Goal: Task Accomplishment & Management: Manage account settings

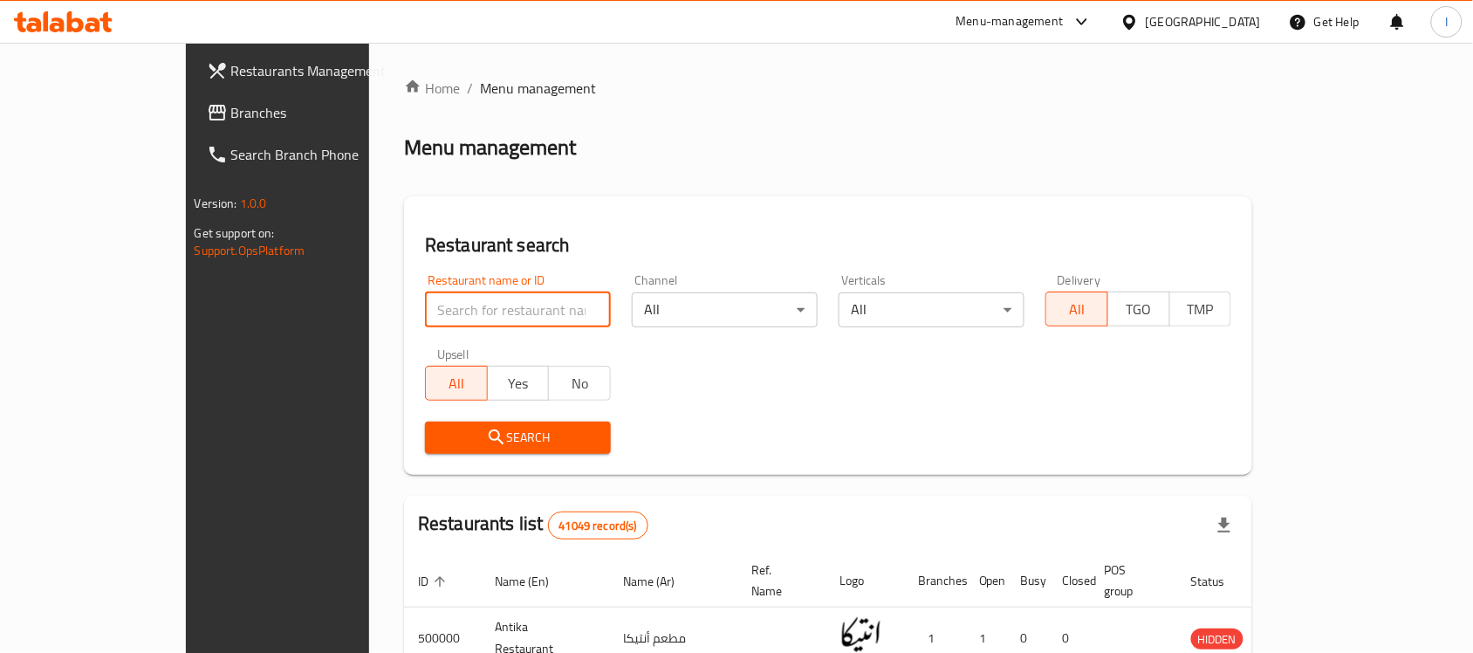
click at [425, 314] on input "search" at bounding box center [518, 309] width 186 height 35
type input "h"
type input "أ"
type input "الفيوم"
click button "Search" at bounding box center [518, 437] width 186 height 32
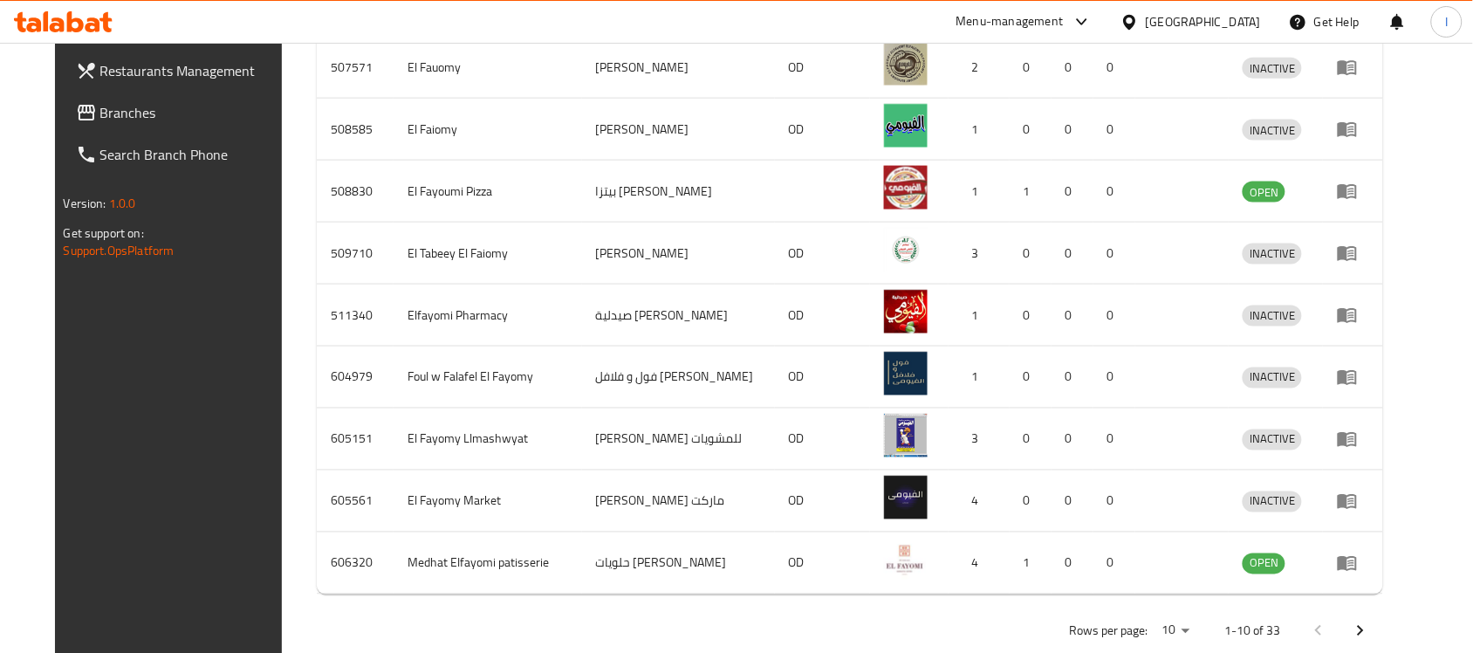
scroll to position [646, 0]
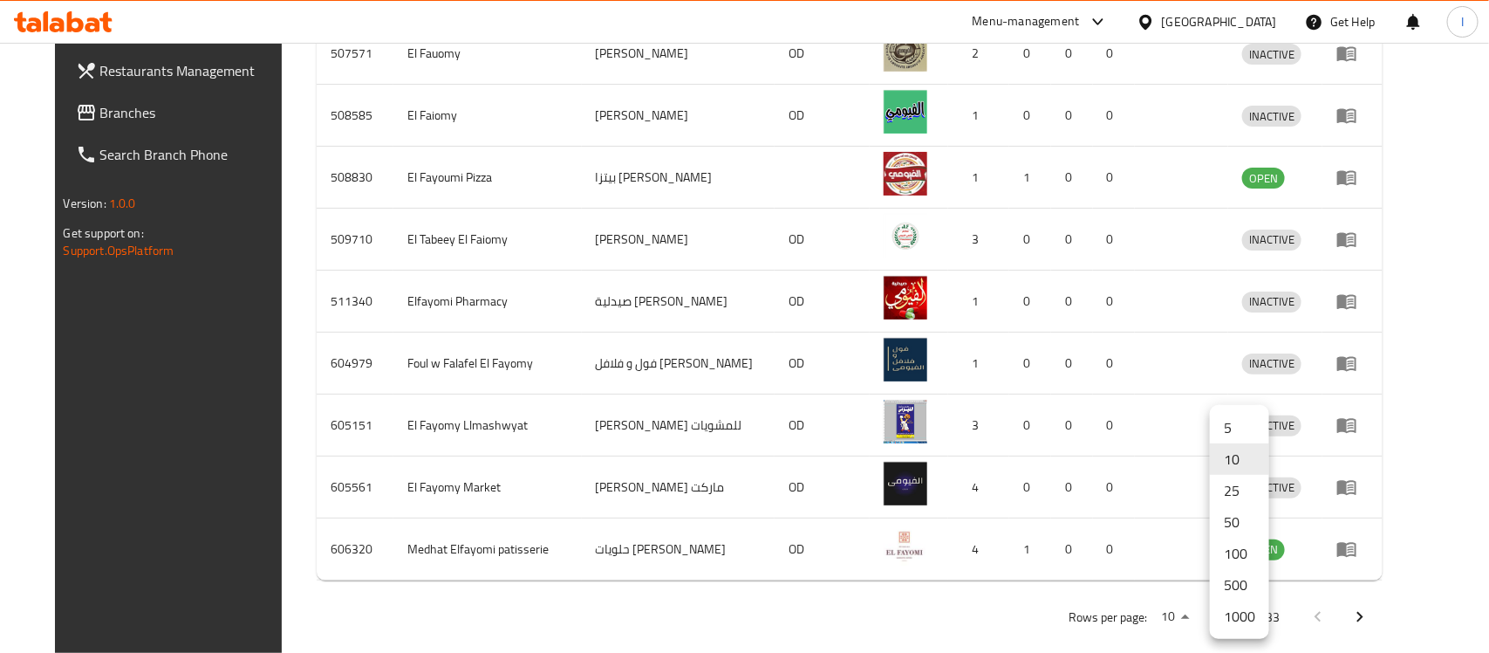
click at [1237, 611] on li "1000" at bounding box center [1239, 615] width 59 height 31
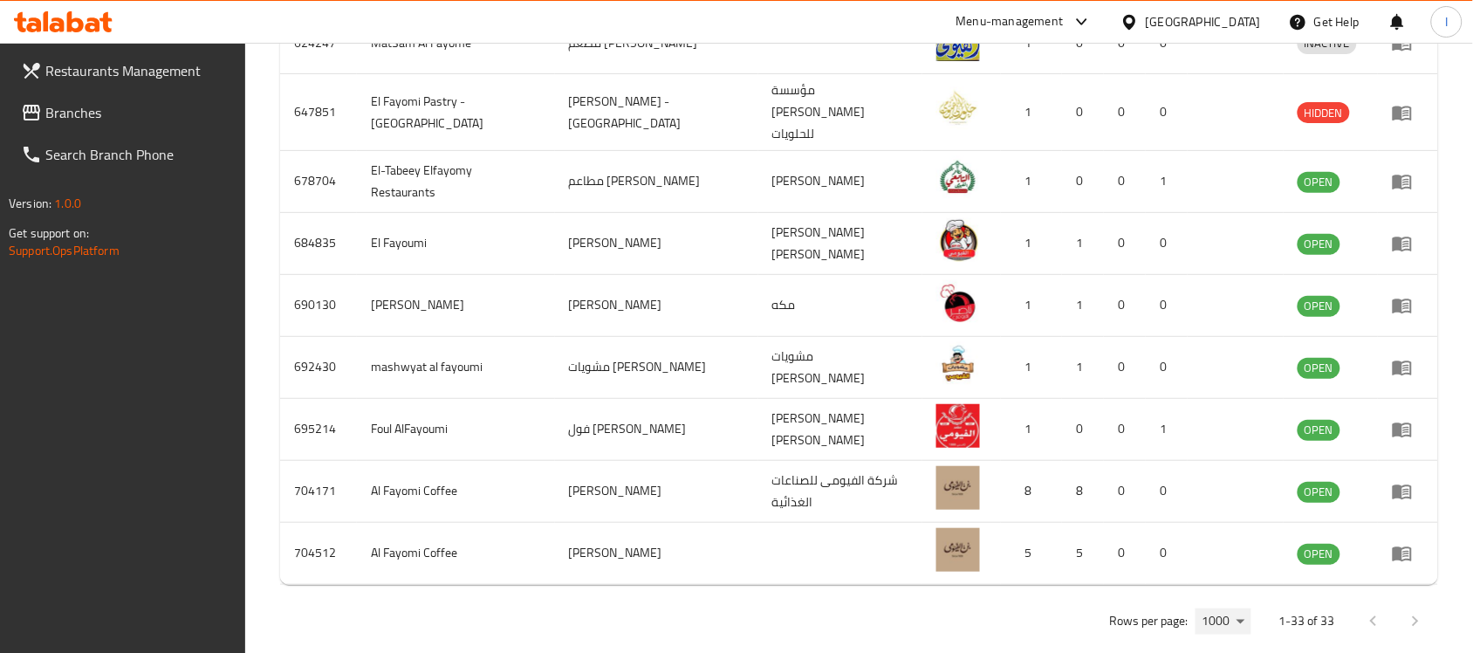
scroll to position [2085, 0]
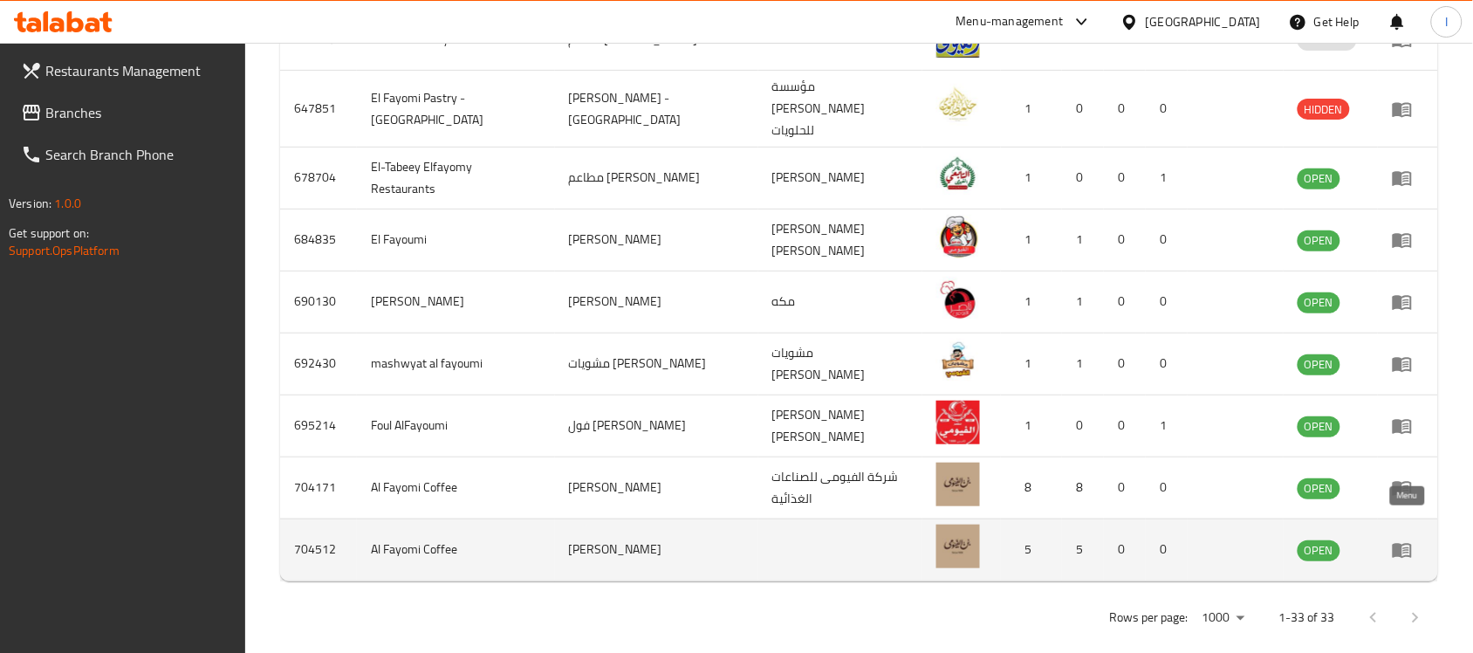
click at [1402, 543] on icon "enhanced table" at bounding box center [1401, 550] width 19 height 15
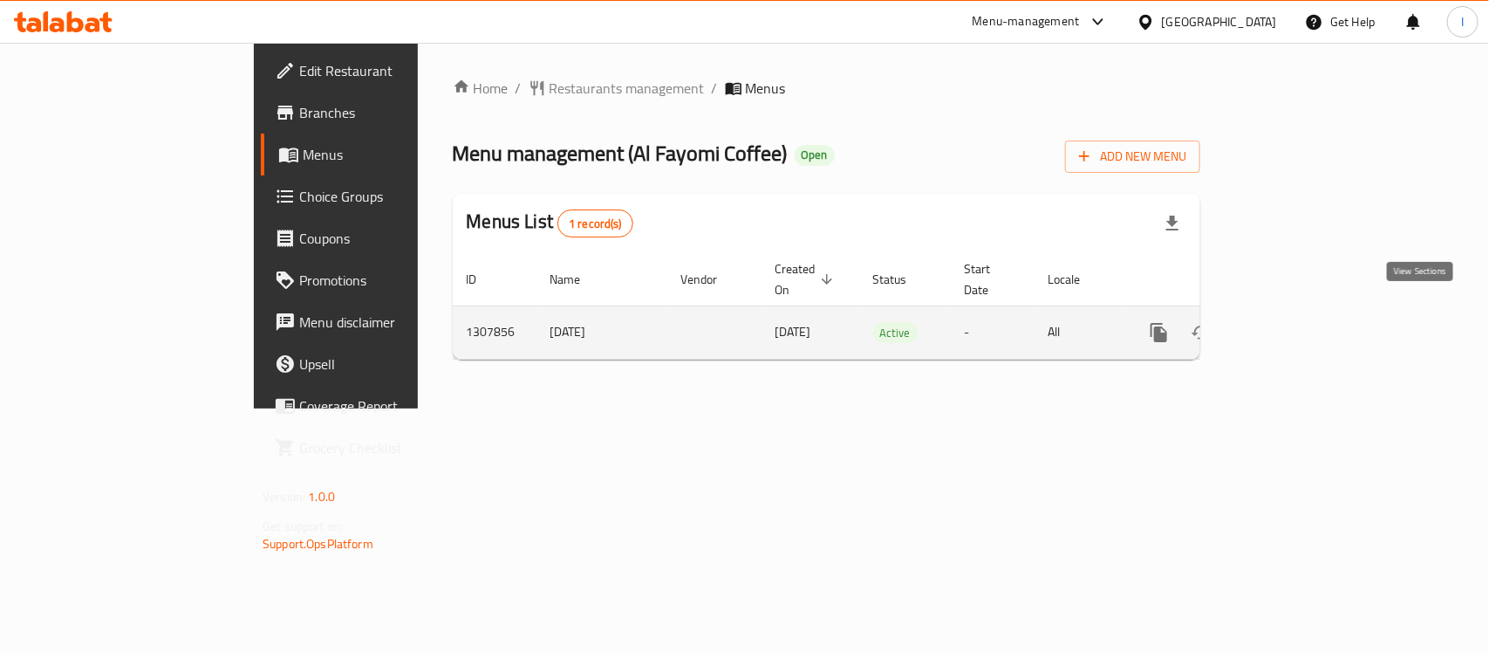
click at [1306, 320] on link "enhanced table" at bounding box center [1285, 332] width 42 height 42
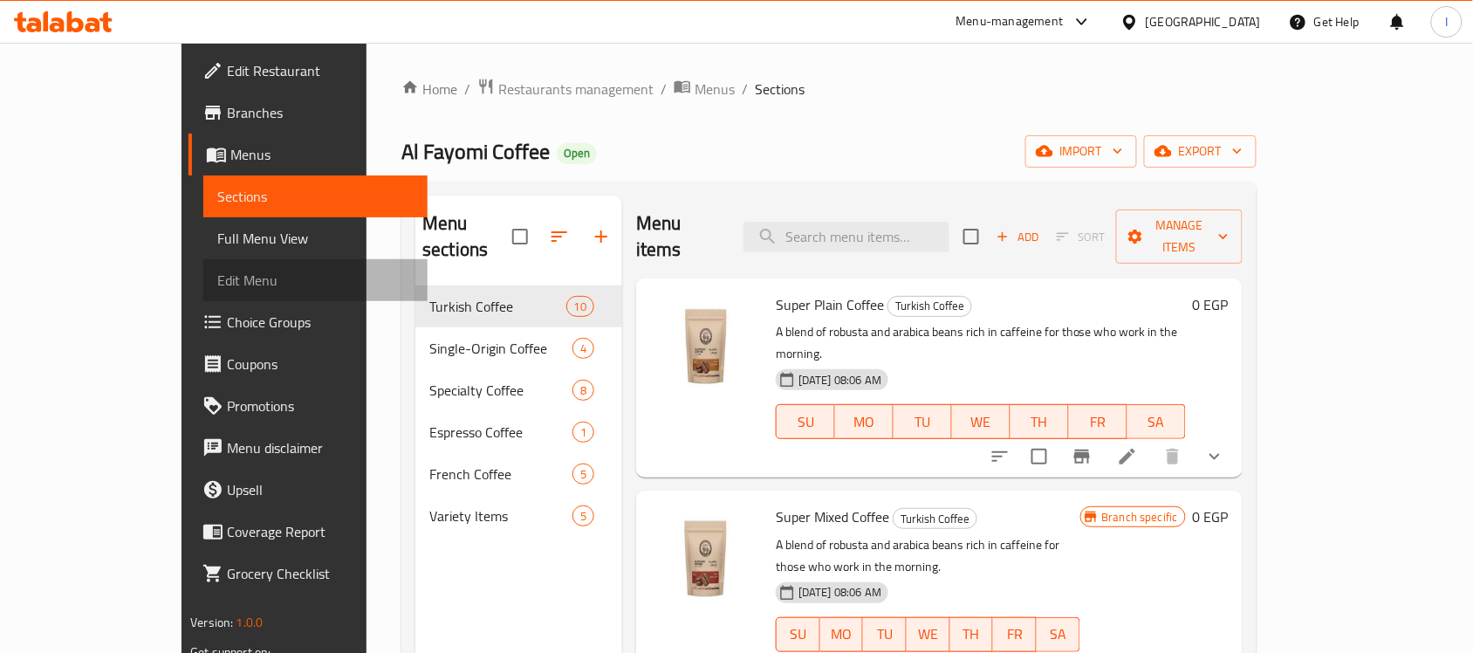
click at [217, 284] on span "Edit Menu" at bounding box center [315, 280] width 196 height 21
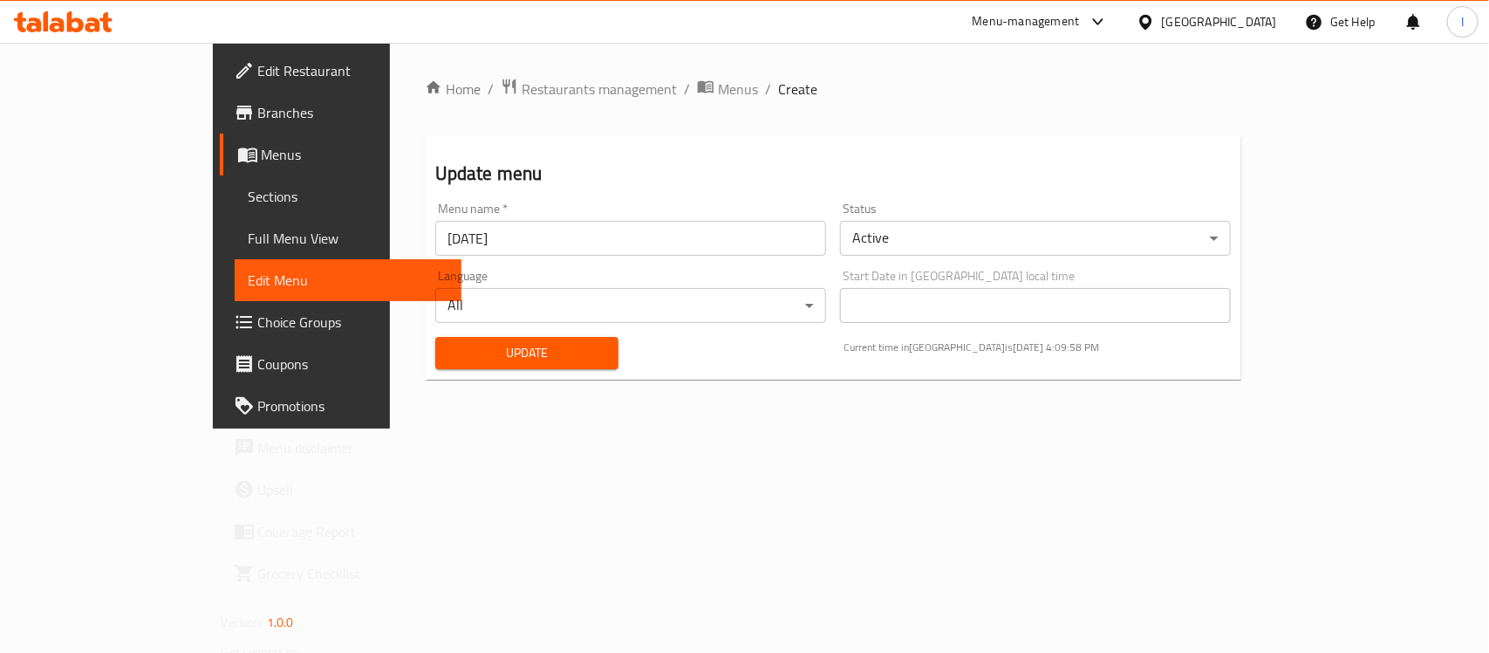
click at [249, 240] on span "Full Menu View" at bounding box center [348, 238] width 199 height 21
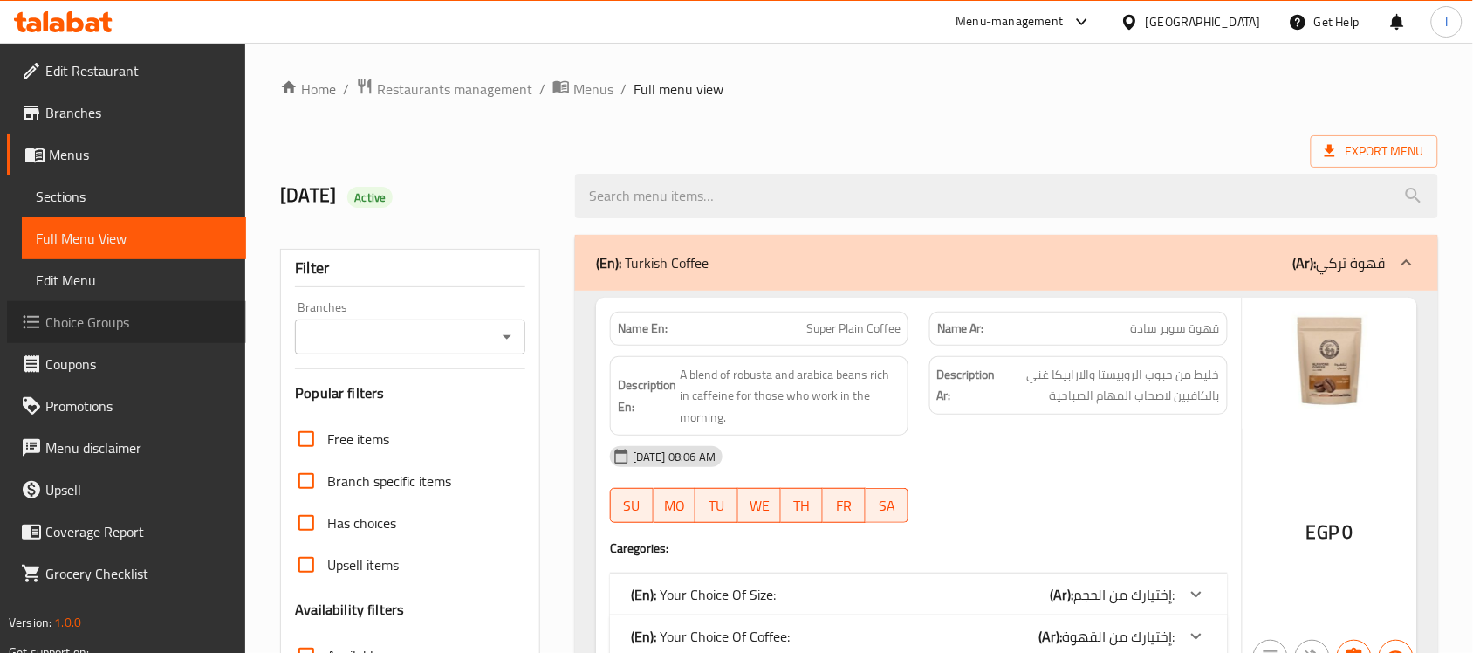
click at [92, 336] on link "Choice Groups" at bounding box center [126, 322] width 239 height 42
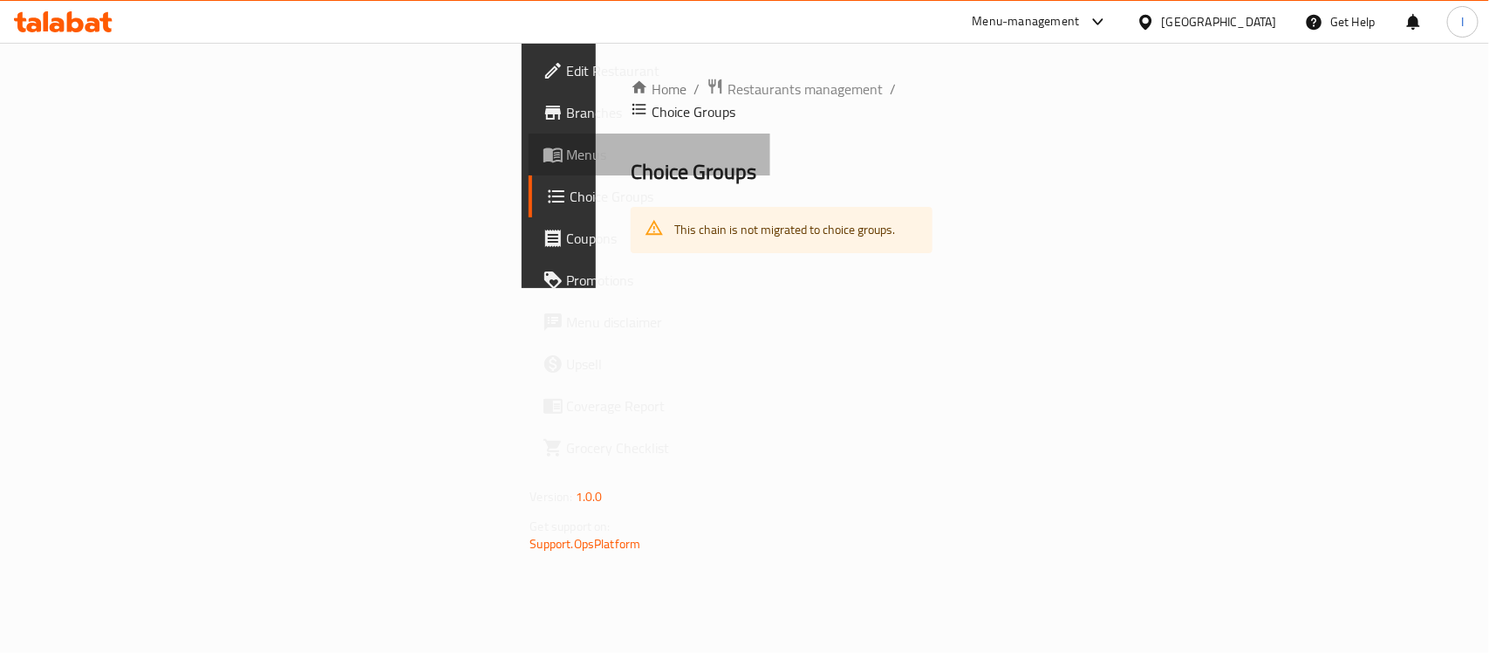
click at [567, 150] on span "Menus" at bounding box center [661, 154] width 189 height 21
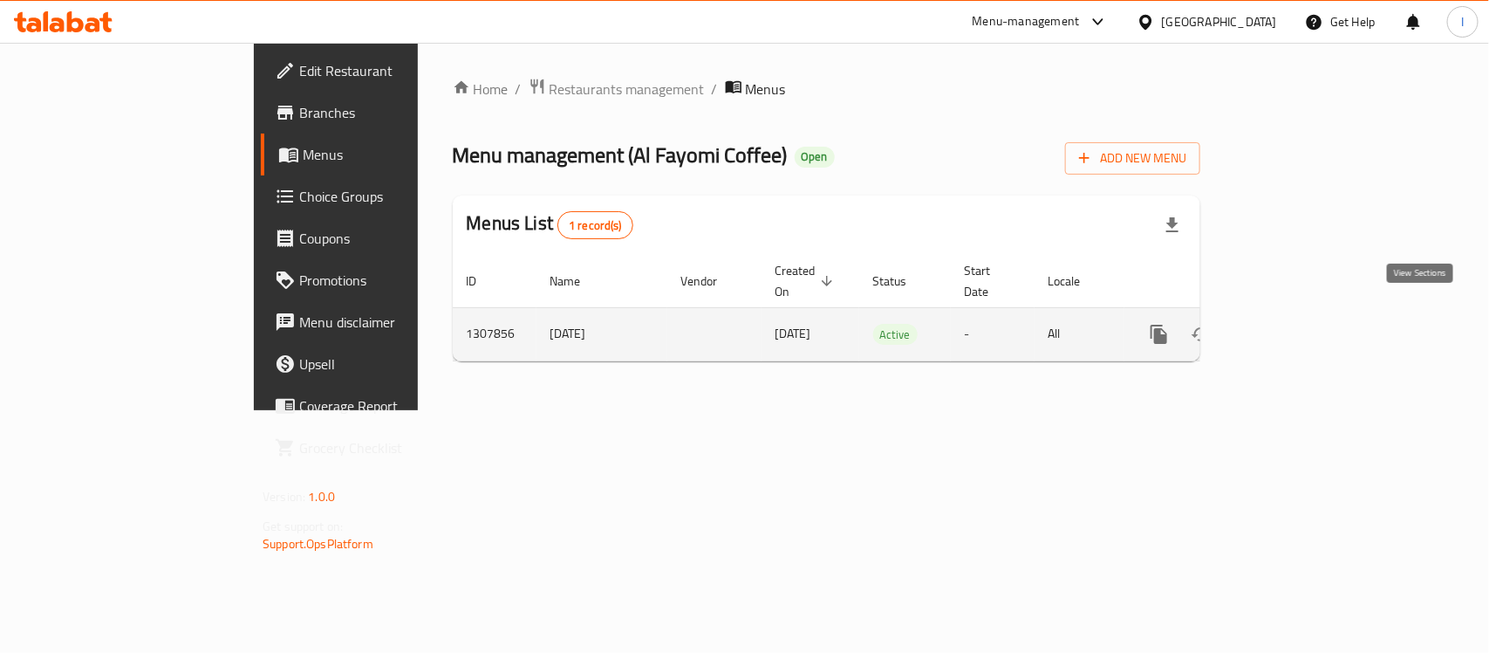
click at [1306, 316] on link "enhanced table" at bounding box center [1285, 334] width 42 height 42
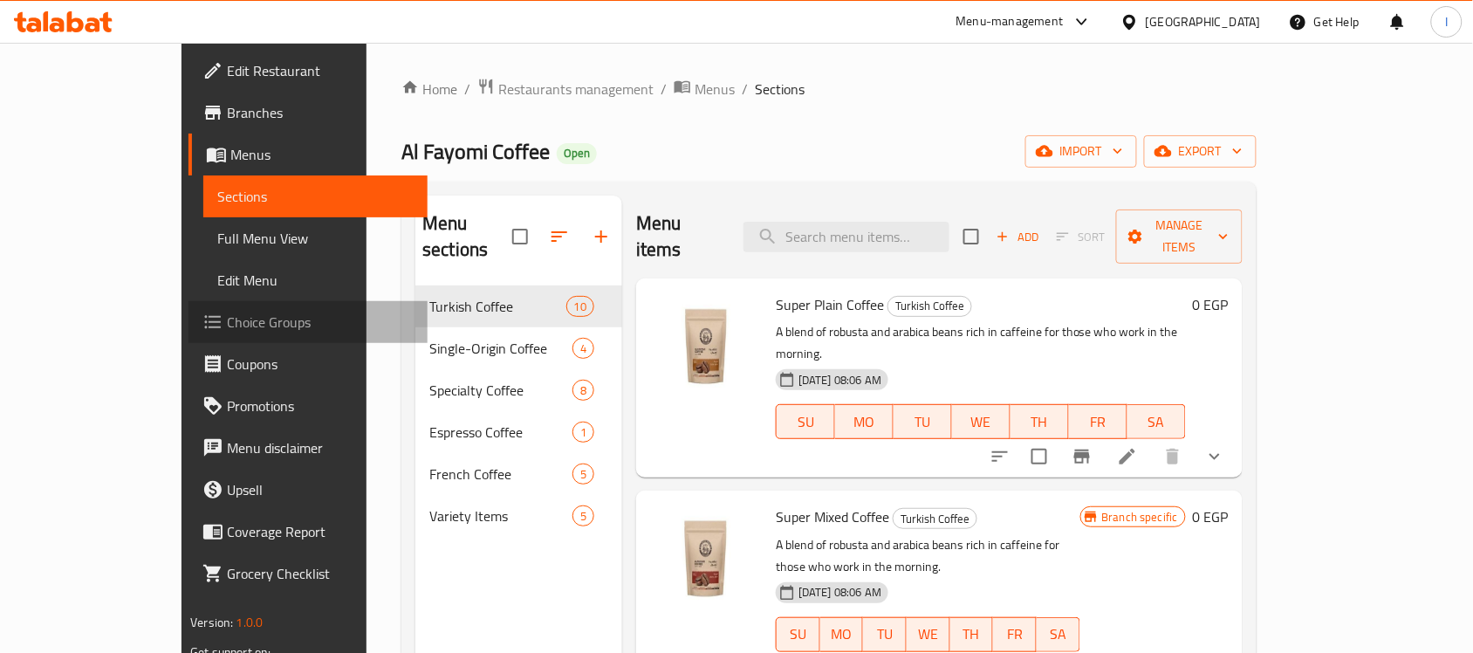
click at [227, 311] on span "Choice Groups" at bounding box center [320, 321] width 187 height 21
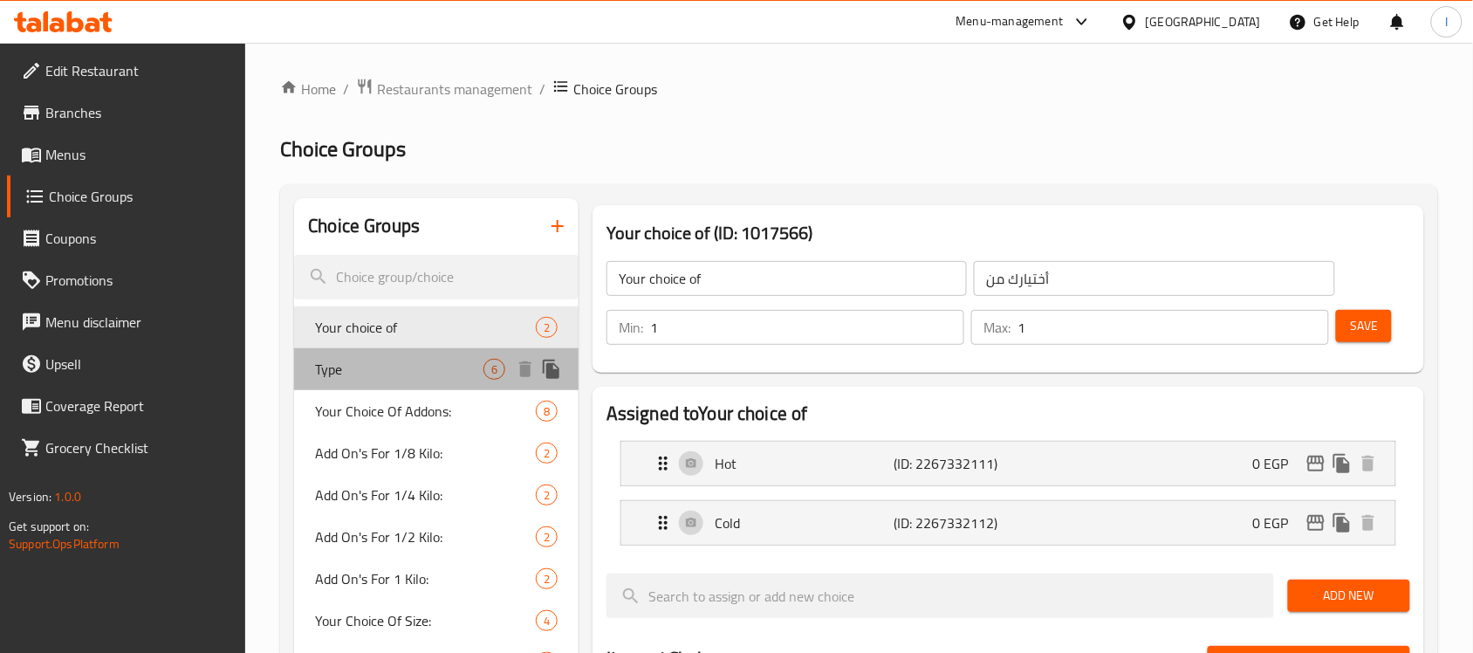
click at [381, 376] on span "Type" at bounding box center [399, 369] width 168 height 21
type input "Type"
type input "النوع"
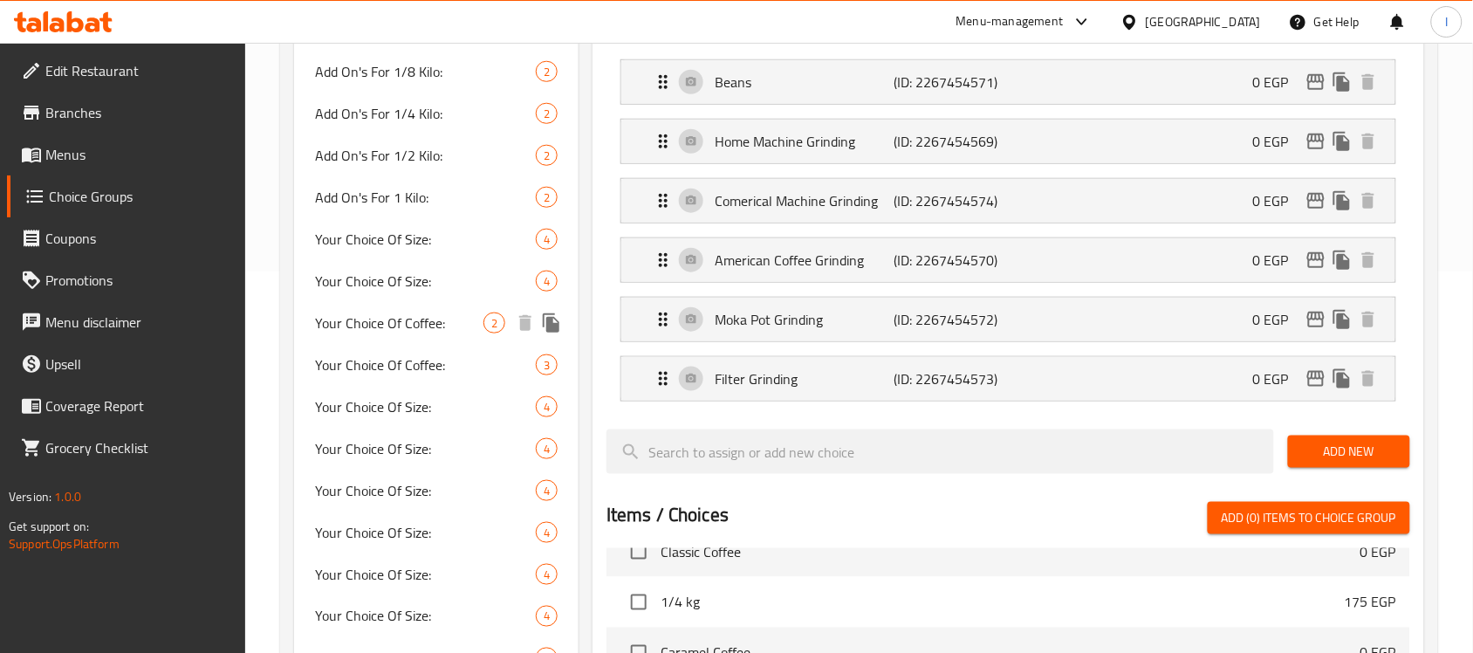
scroll to position [328, 0]
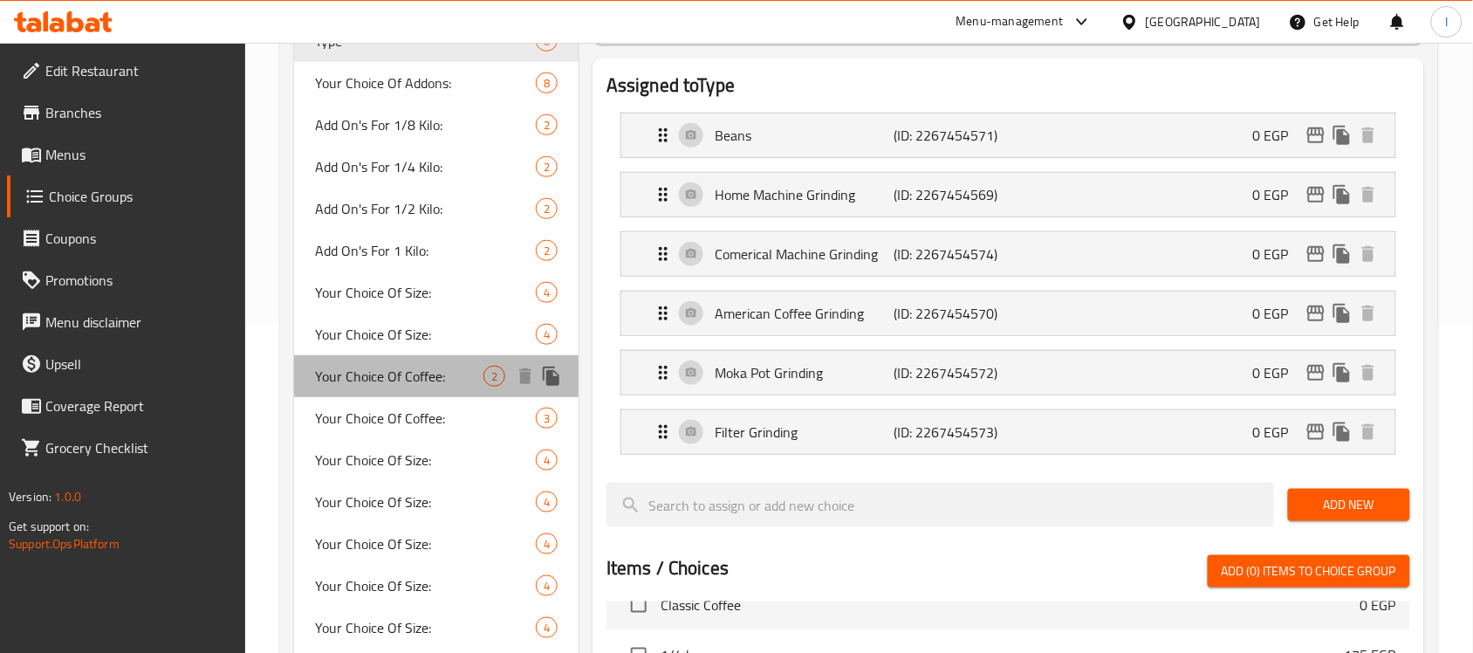
click at [430, 381] on span "Your Choice Of Coffee:" at bounding box center [399, 376] width 168 height 21
type input "Your Choice Of Coffee:"
type input "إختيارك من القهوة:"
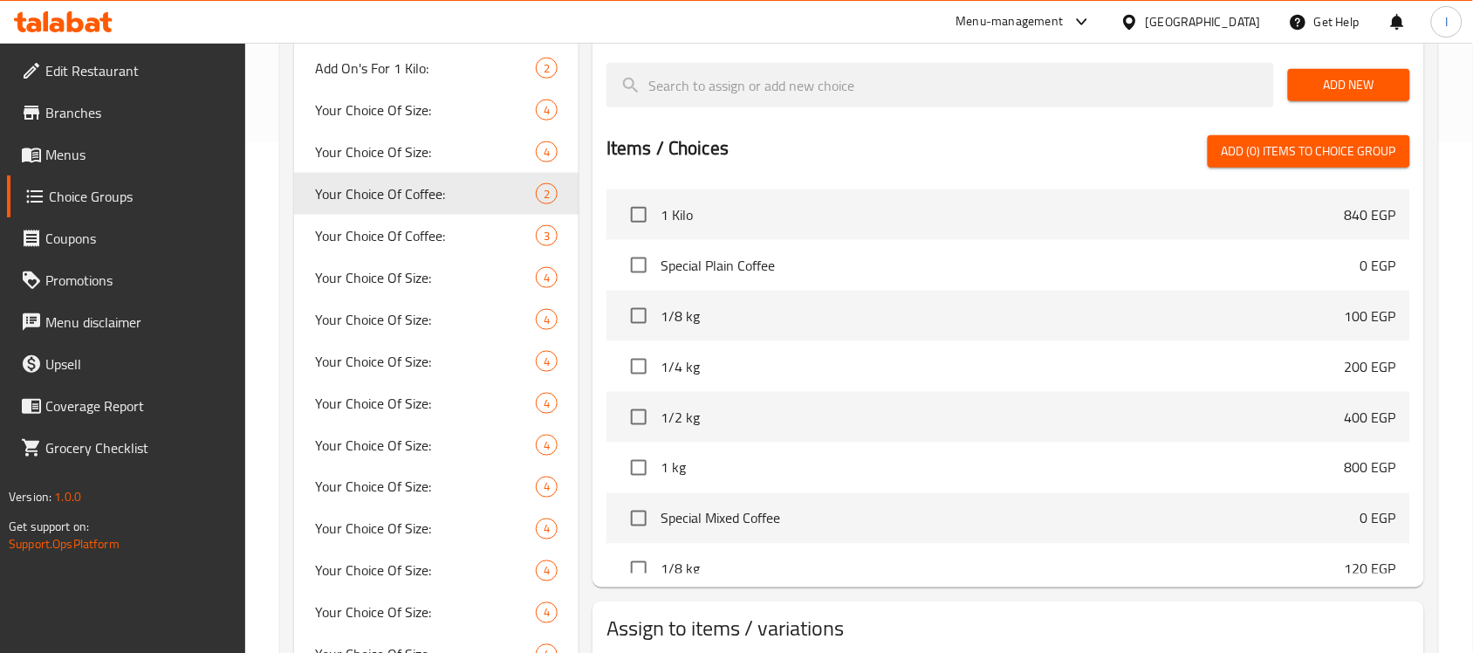
scroll to position [629, 0]
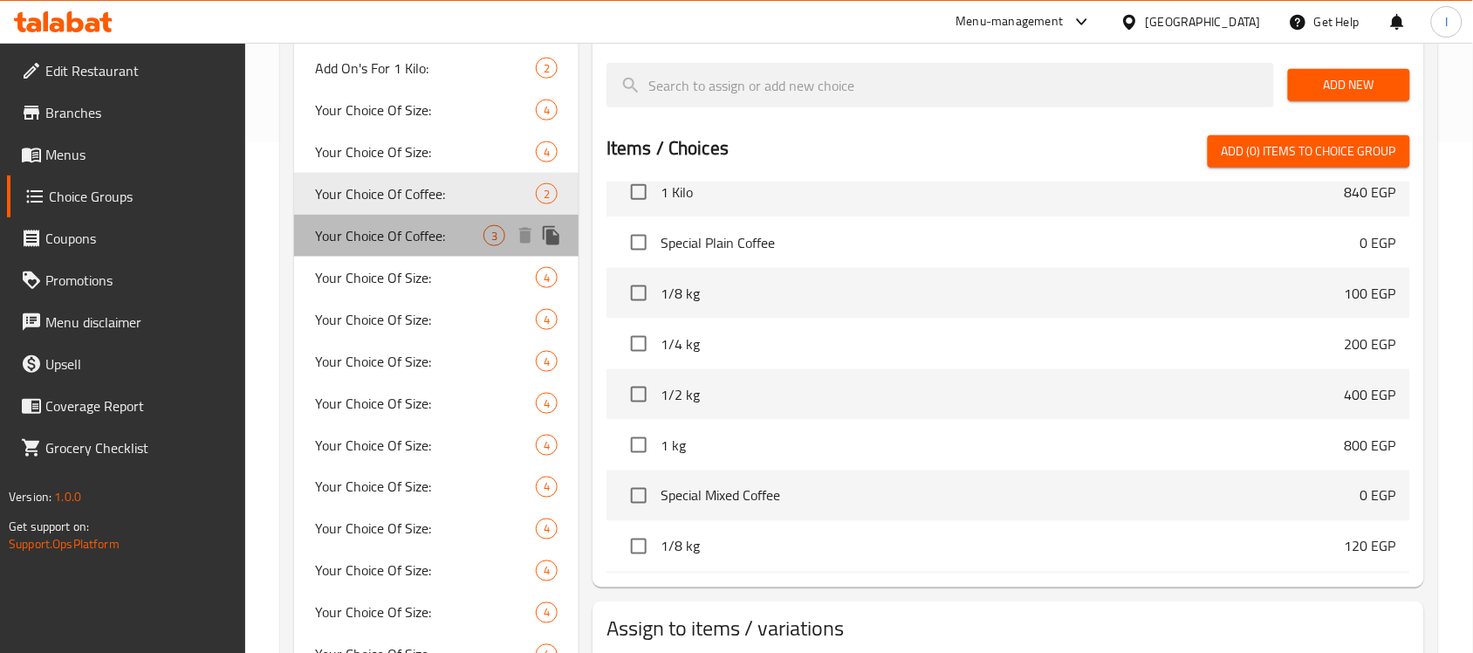
click at [446, 236] on span "Your Choice Of Coffee:" at bounding box center [399, 235] width 168 height 21
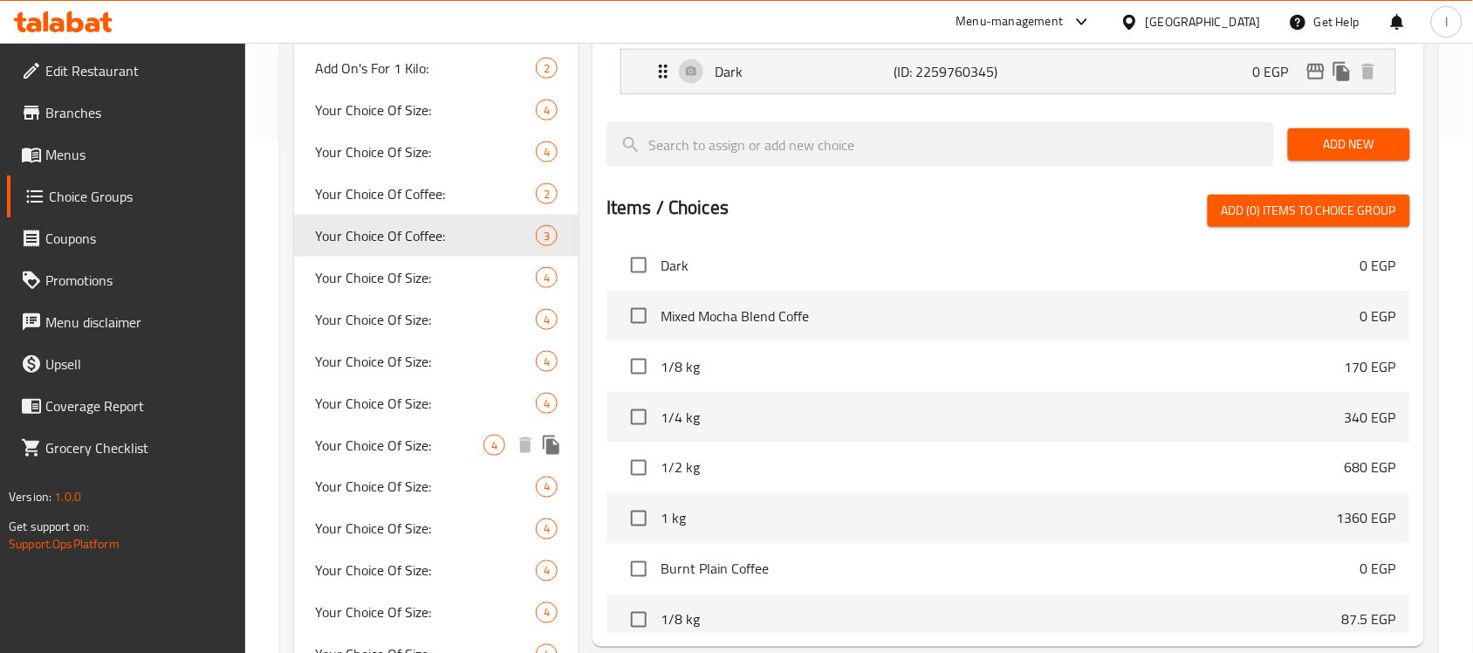
scroll to position [712, 0]
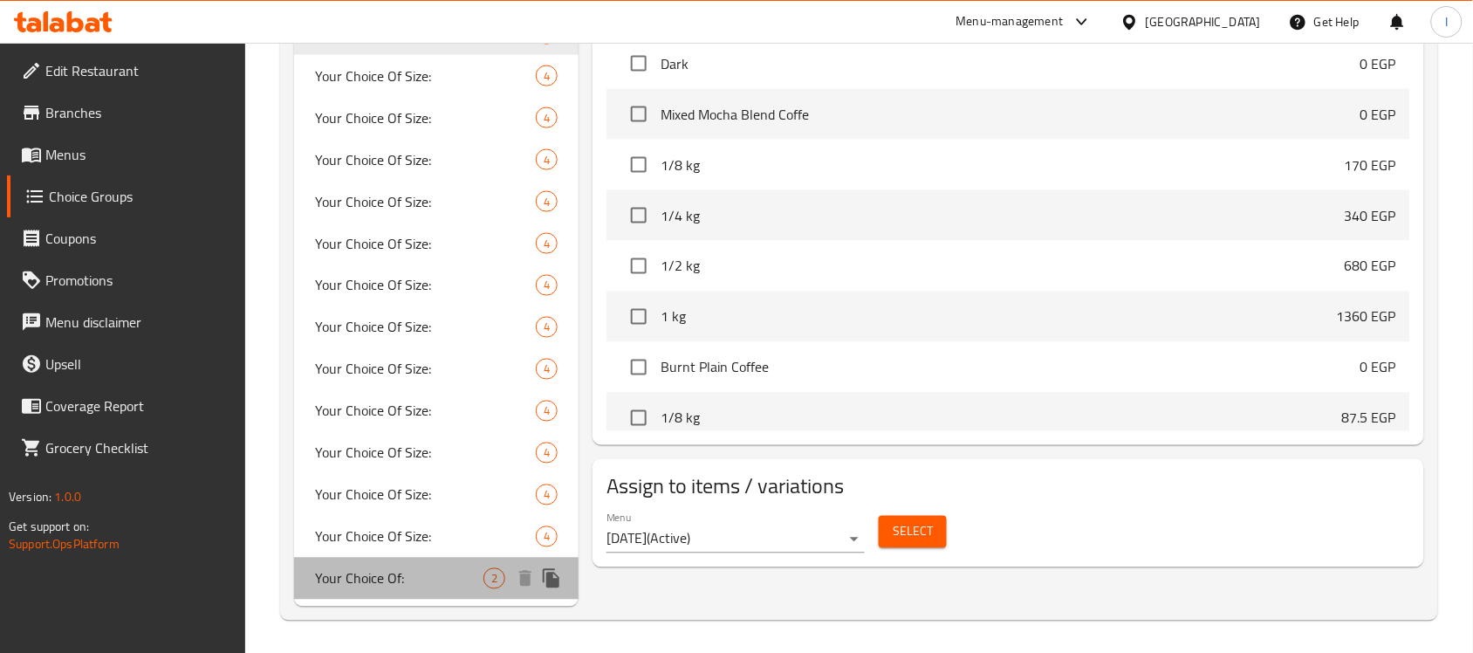
click at [388, 572] on span "Your Choice Of:" at bounding box center [399, 578] width 168 height 21
type input "Your Choice Of:"
type input "إختيارك من:"
type input "0"
type input "2"
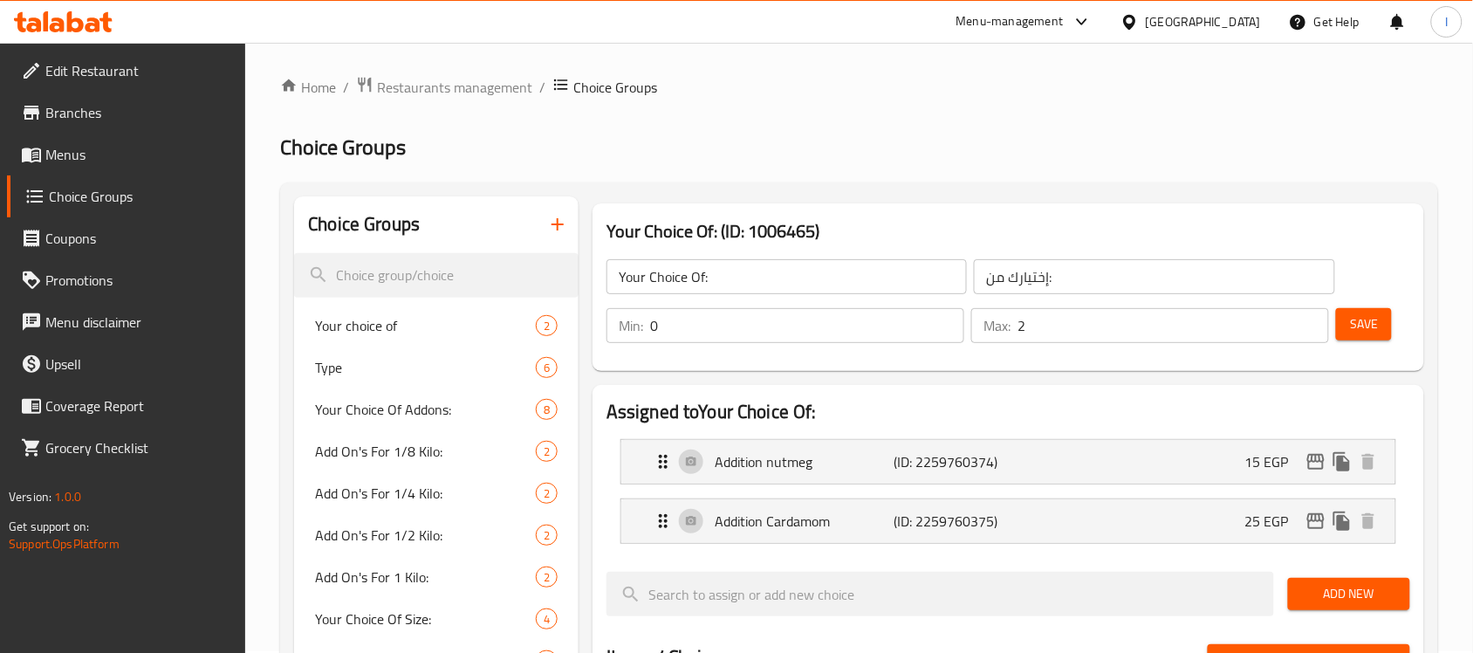
scroll to position [0, 0]
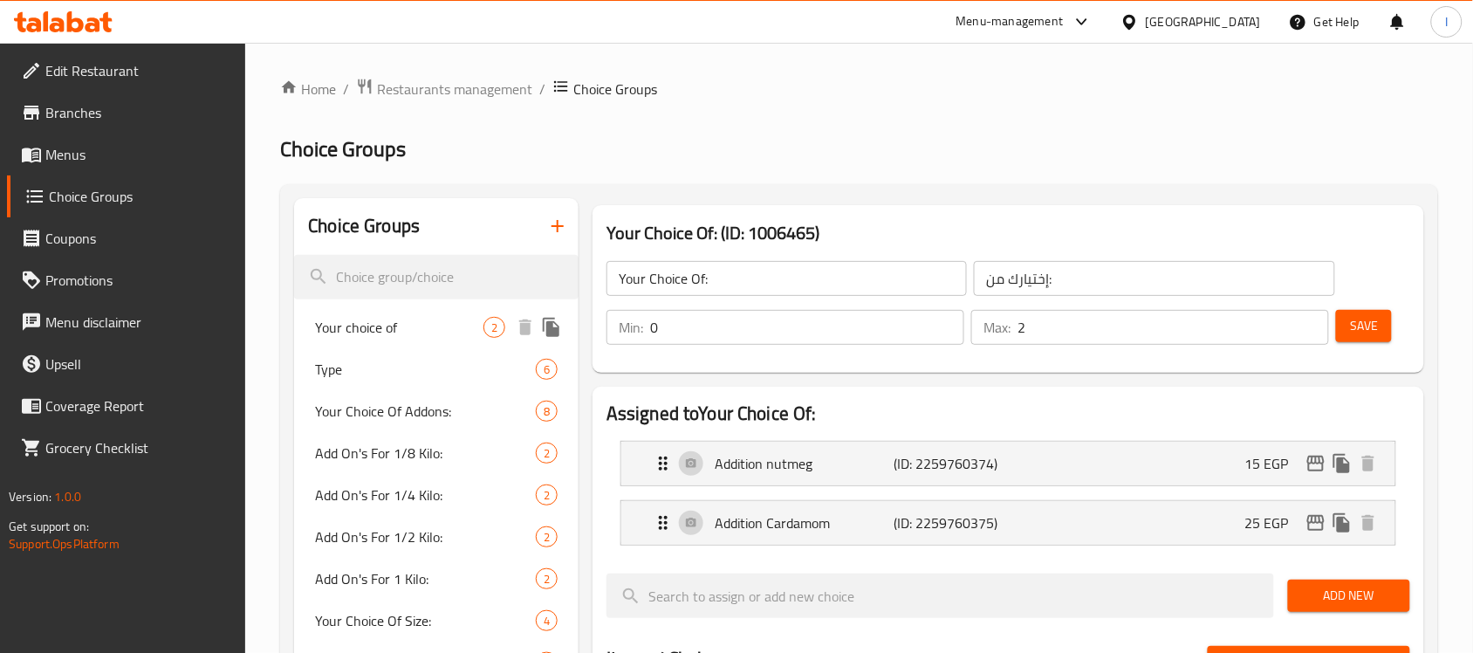
click at [386, 332] on span "Your choice of" at bounding box center [399, 327] width 168 height 21
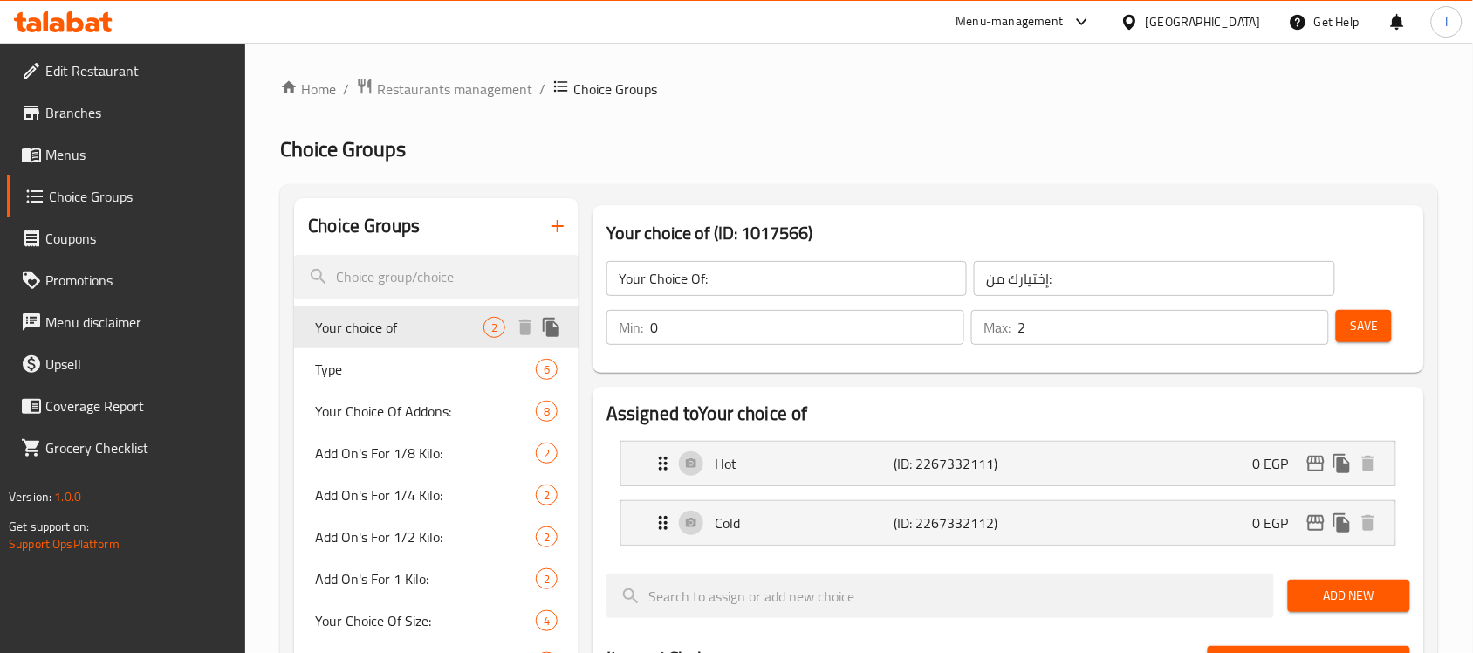
type input "Your choice of"
type input "أختيارك من"
type input "1"
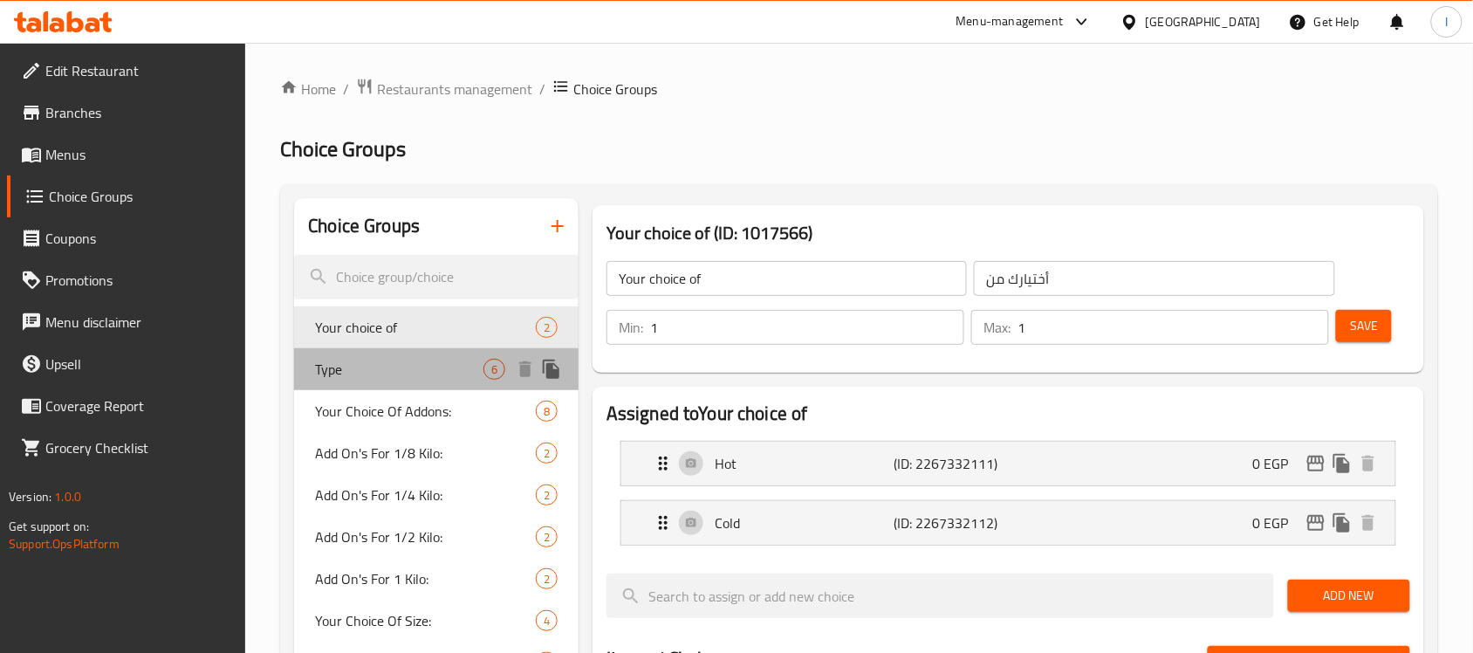
click at [378, 359] on span "Type" at bounding box center [399, 369] width 168 height 21
type input "Type"
type input "النوع"
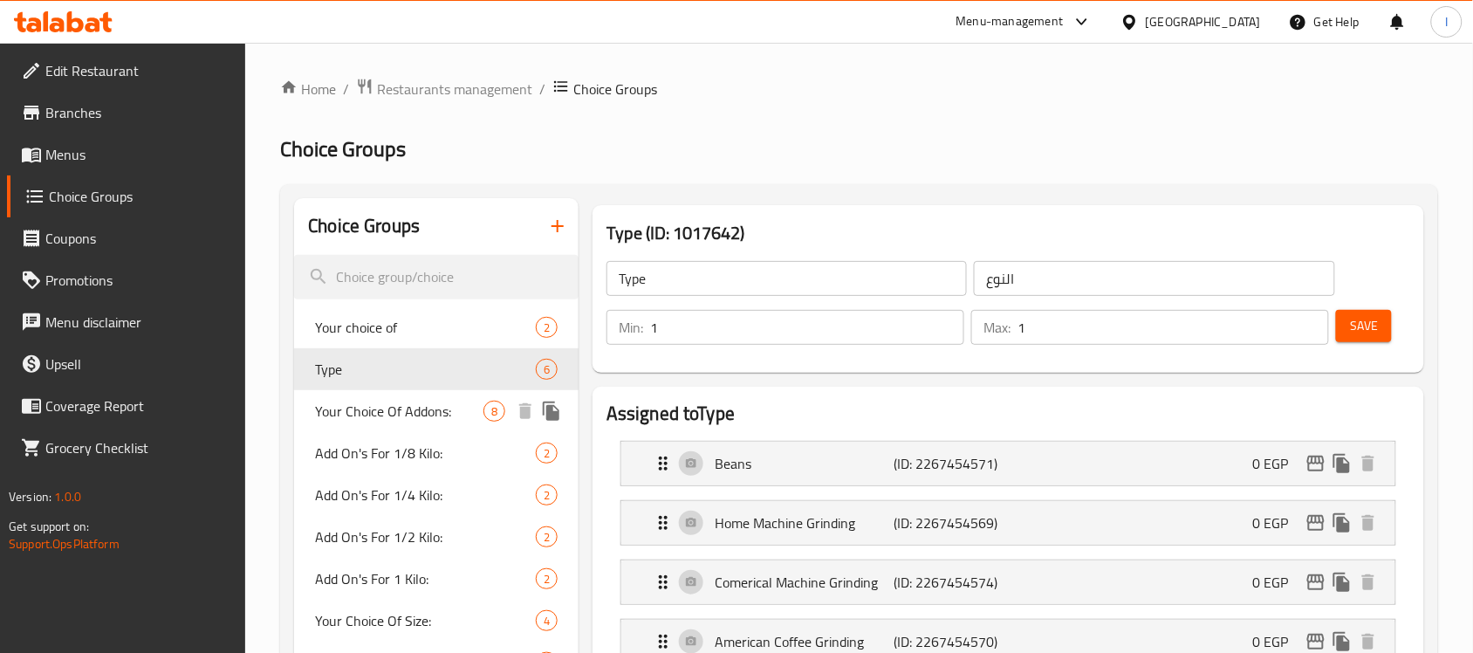
click at [380, 404] on span "Your Choice Of Addons:" at bounding box center [399, 410] width 168 height 21
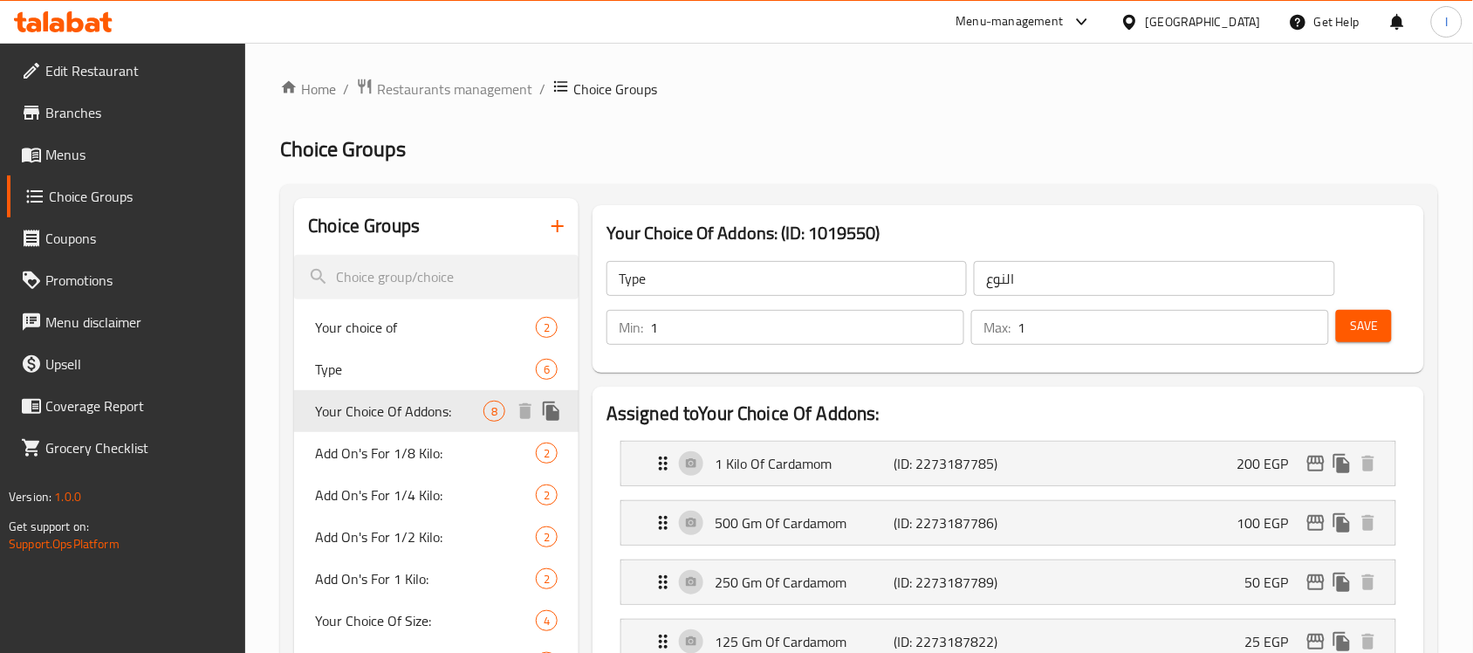
type input "Your Choice Of Addons:"
type input "إختيارك من الإضافات:"
type input "0"
type input "8"
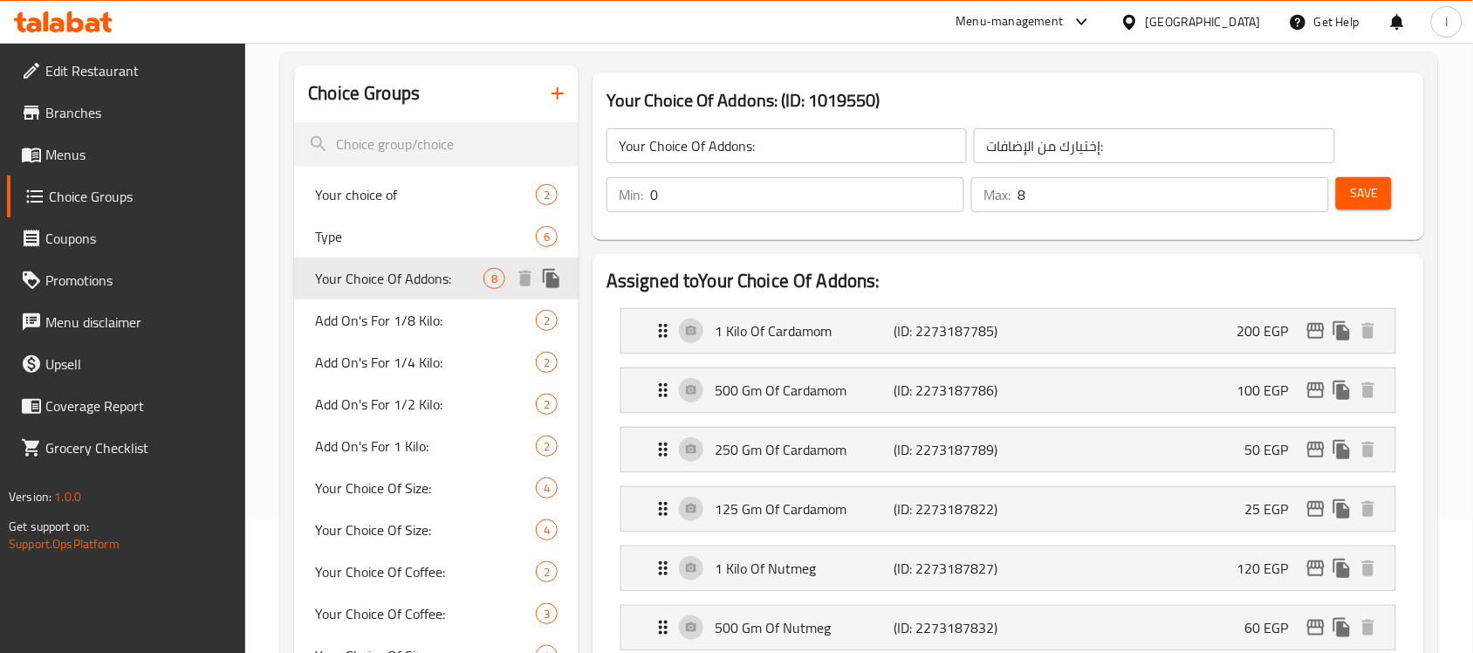
scroll to position [155, 0]
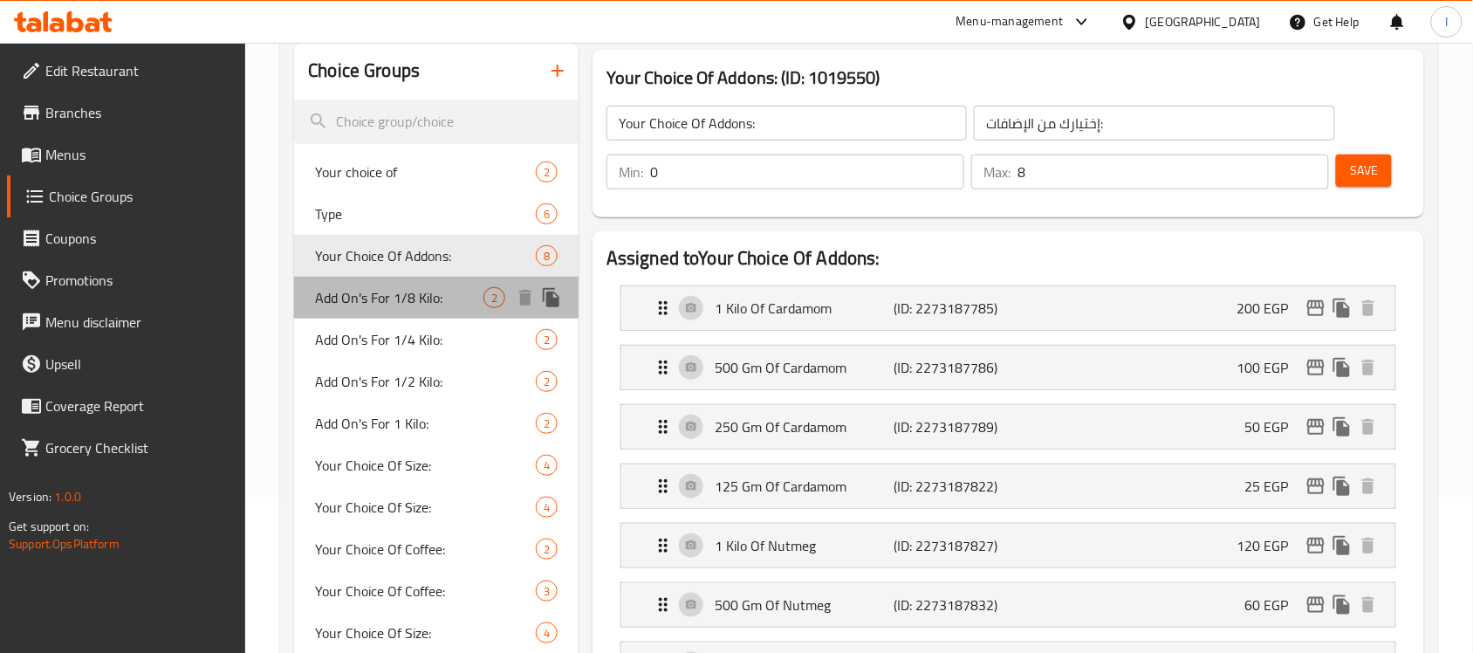
click at [408, 295] on span "Add On's For 1/8 Kilo:" at bounding box center [399, 297] width 168 height 21
type input "Add On's For 1/8 Kilo:"
type input "الإضافات لـ 1/8 كيلو:"
type input "2"
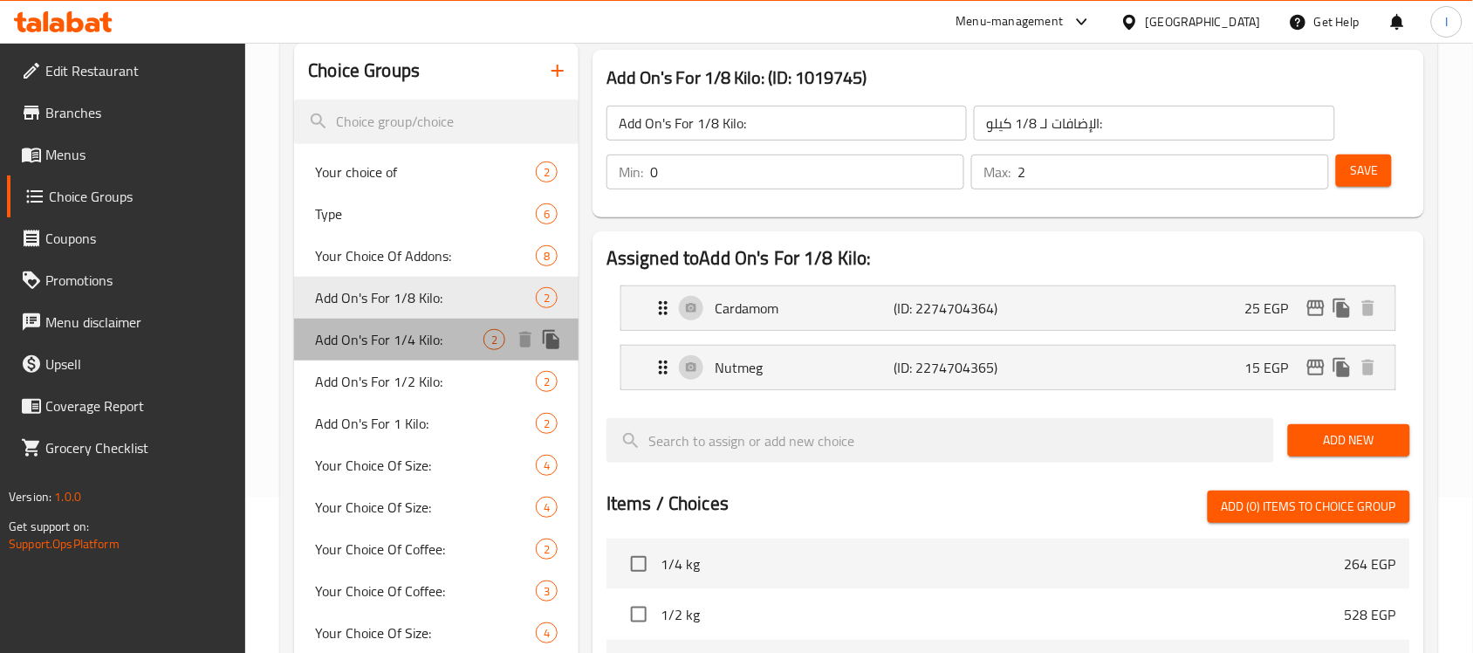
click at [410, 329] on span "Add On's For 1/4 Kilo:" at bounding box center [399, 339] width 168 height 21
type input "Add On's For 1/4 Kilo:"
type input "الإضافات لـ 1/4 كيلو:"
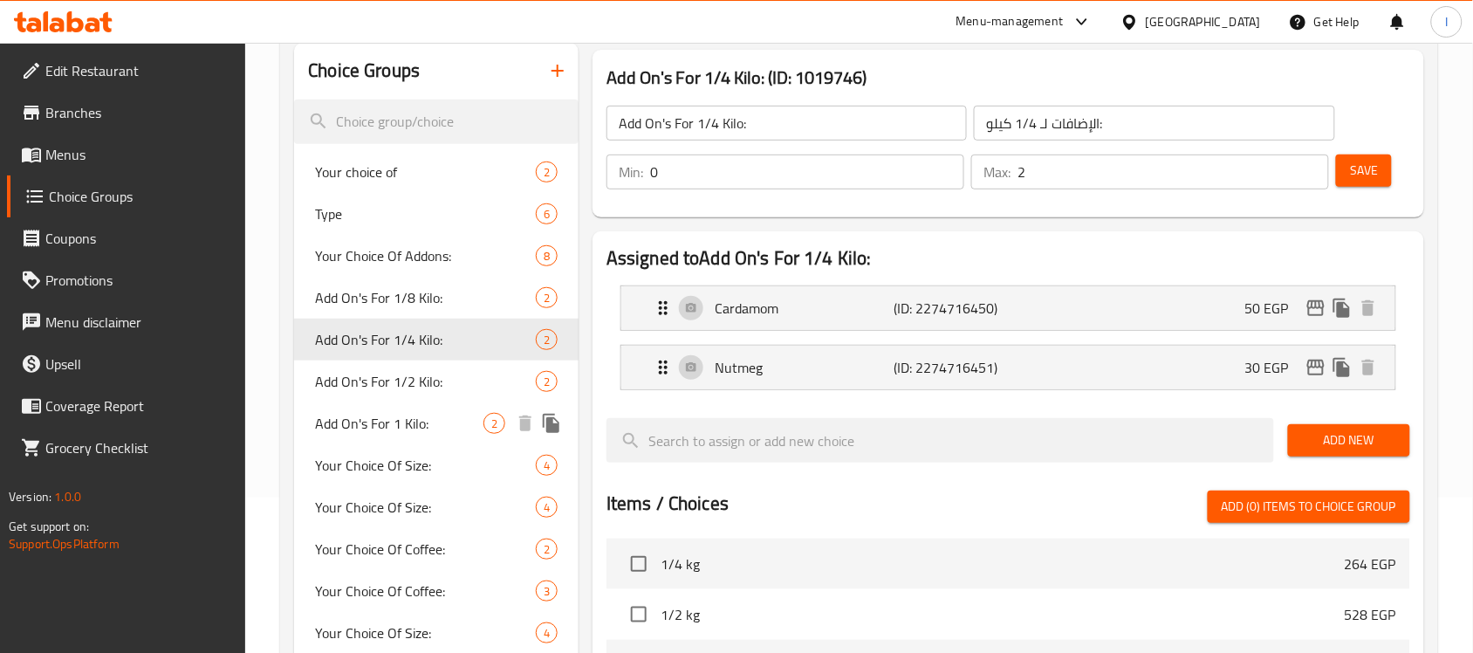
click at [416, 407] on div "Add On's For 1 Kilo: 2" at bounding box center [436, 423] width 284 height 42
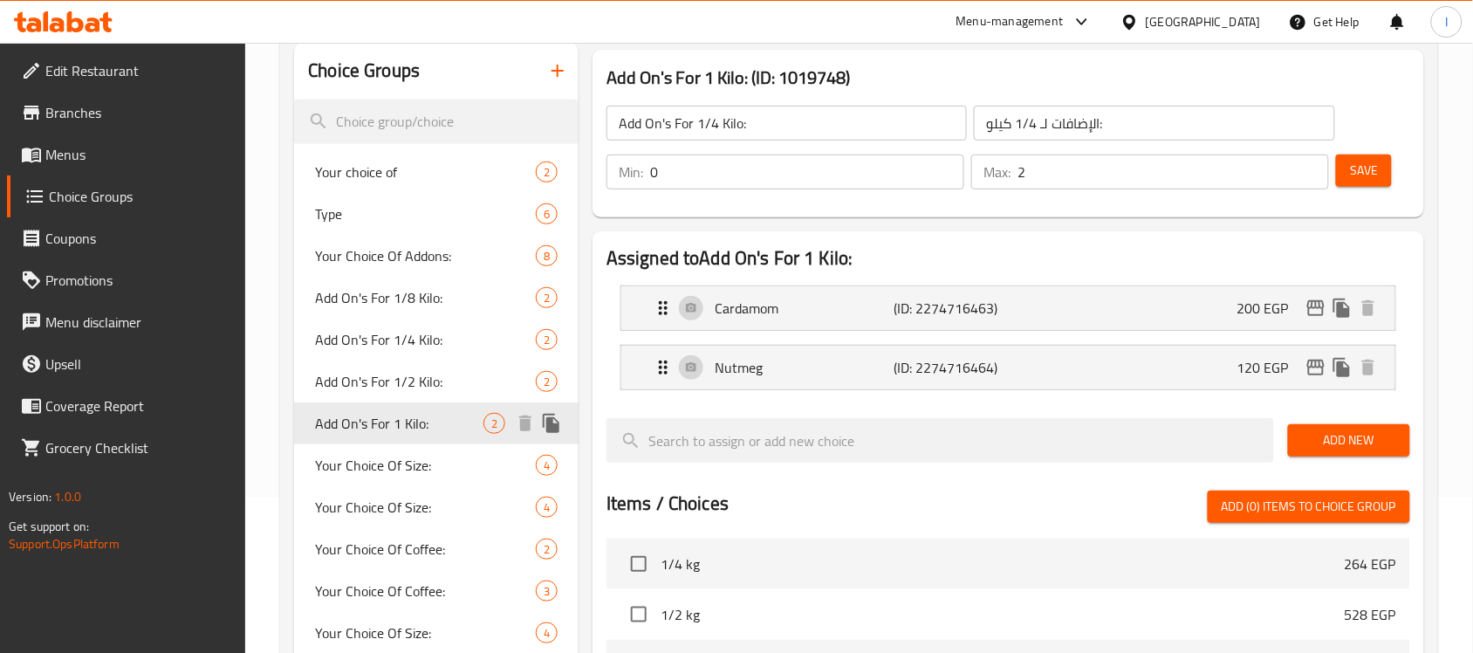
type input "Add On's For 1 Kilo:"
type input "الإضافات لـ 1 كيلو:"
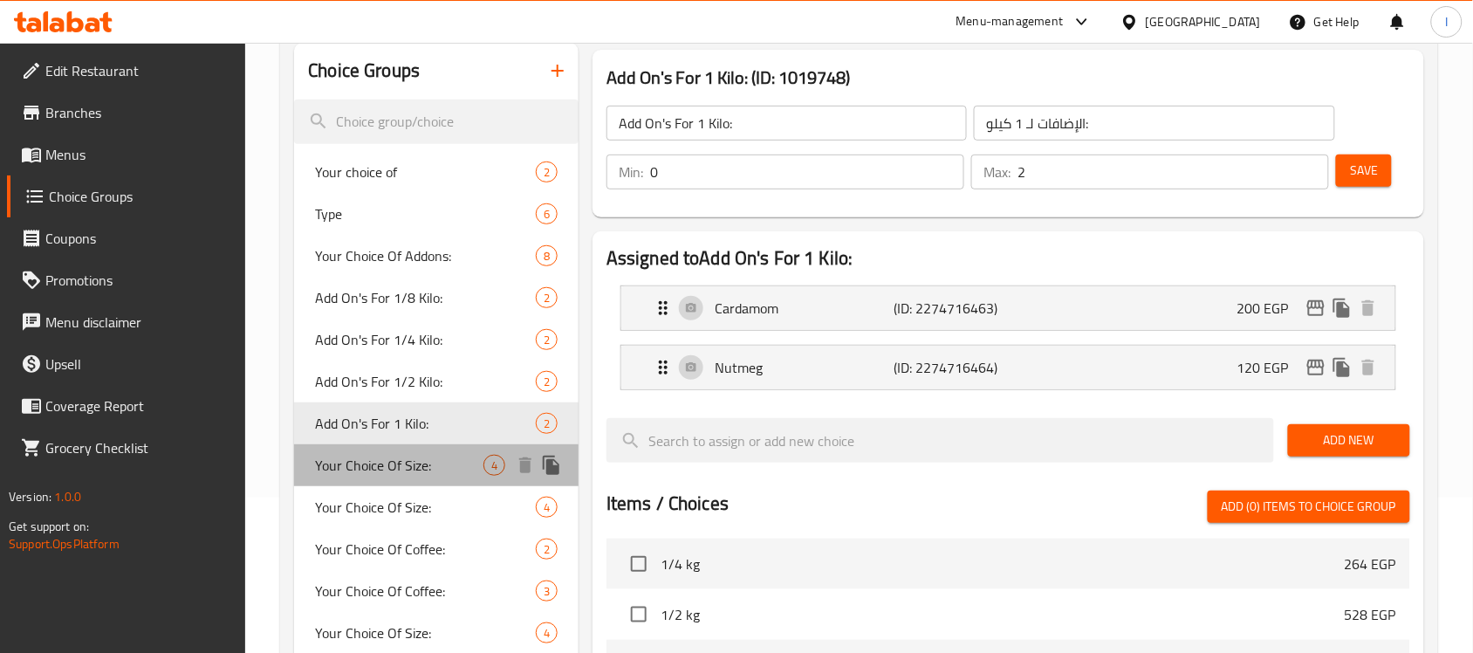
click at [415, 444] on div "Your Choice Of Size: 4" at bounding box center [436, 465] width 284 height 42
type input "Your Choice Of Size:"
type input "إختيارك من الحجم:"
type input "1"
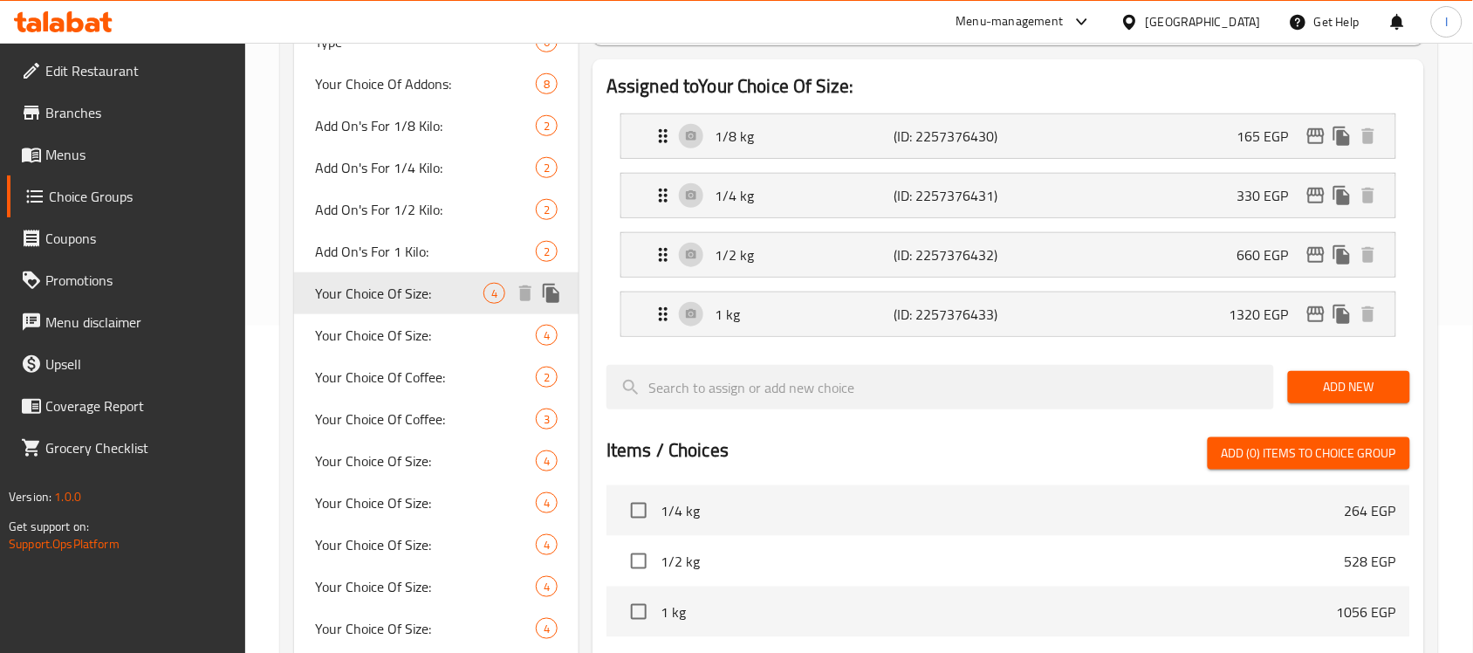
scroll to position [334, 0]
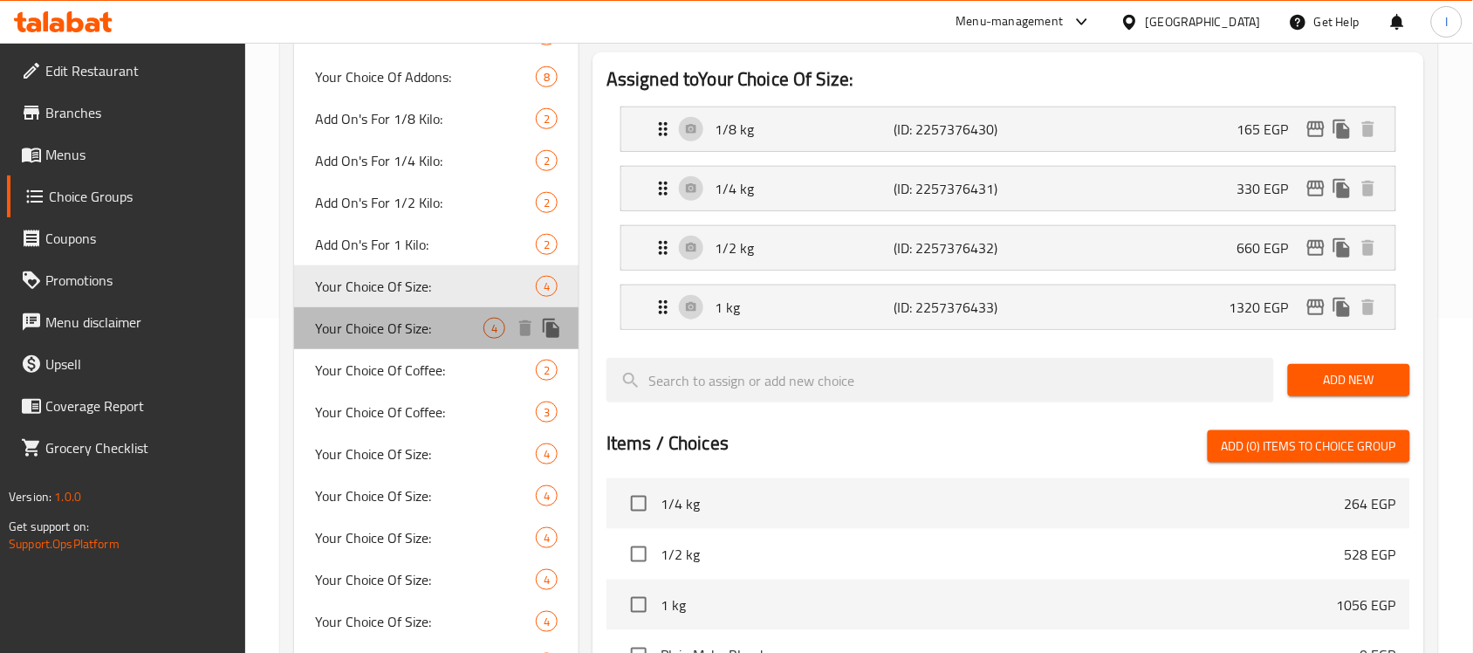
click at [417, 329] on span "Your Choice Of Size:" at bounding box center [399, 328] width 168 height 21
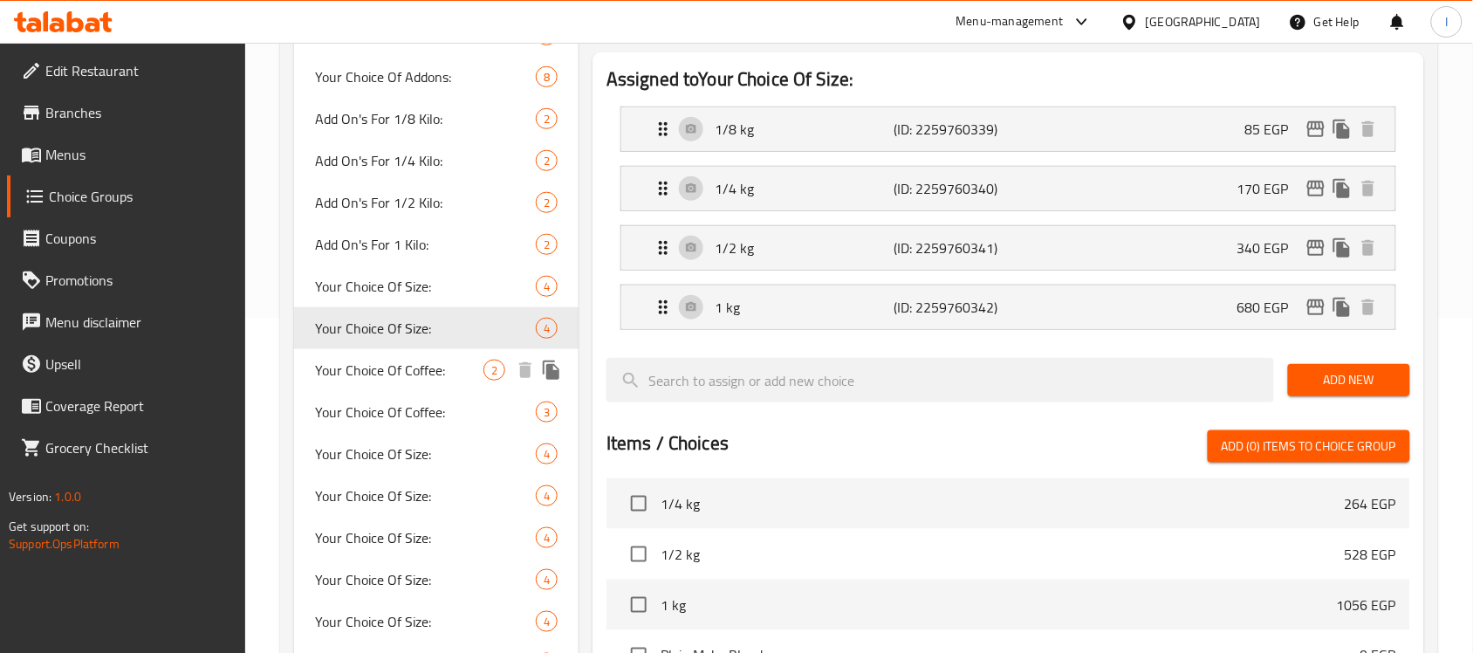
click at [412, 369] on span "Your Choice Of Coffee:" at bounding box center [399, 369] width 168 height 21
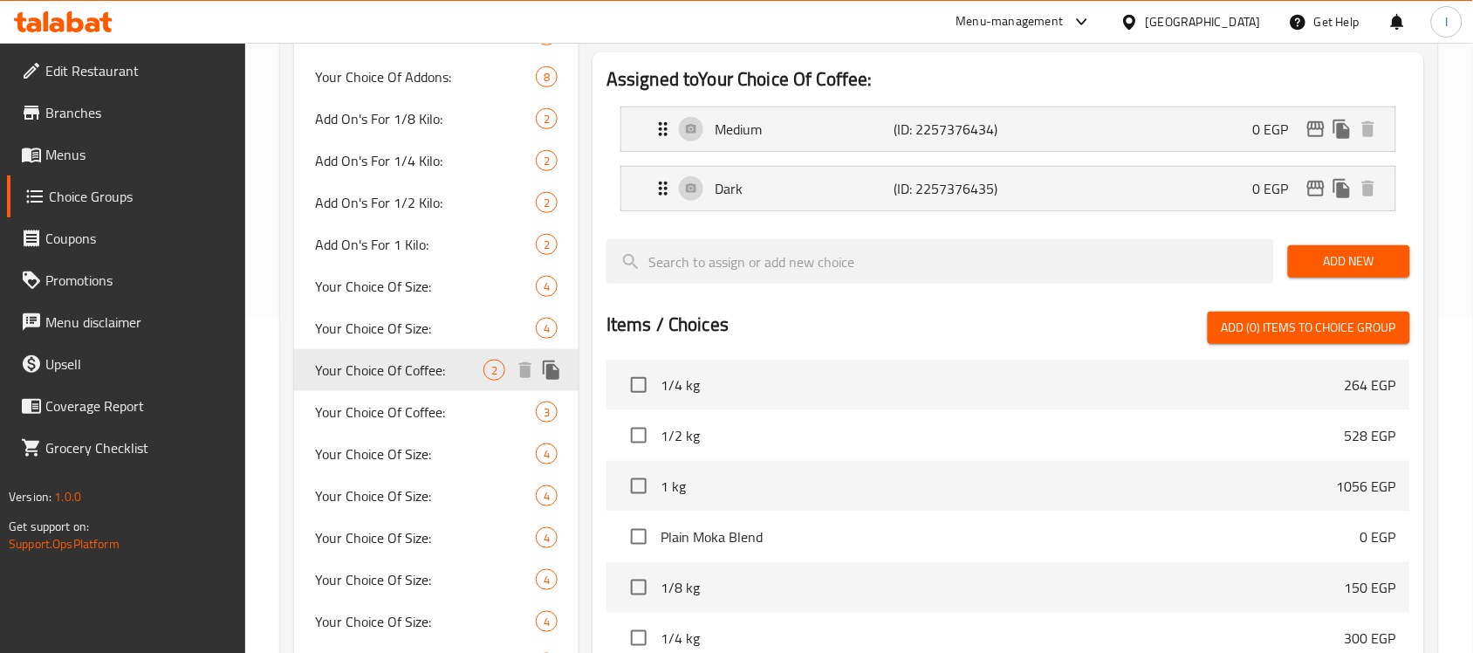
type input "Your Choice Of Coffee:"
type input "إختيارك من القهوة:"
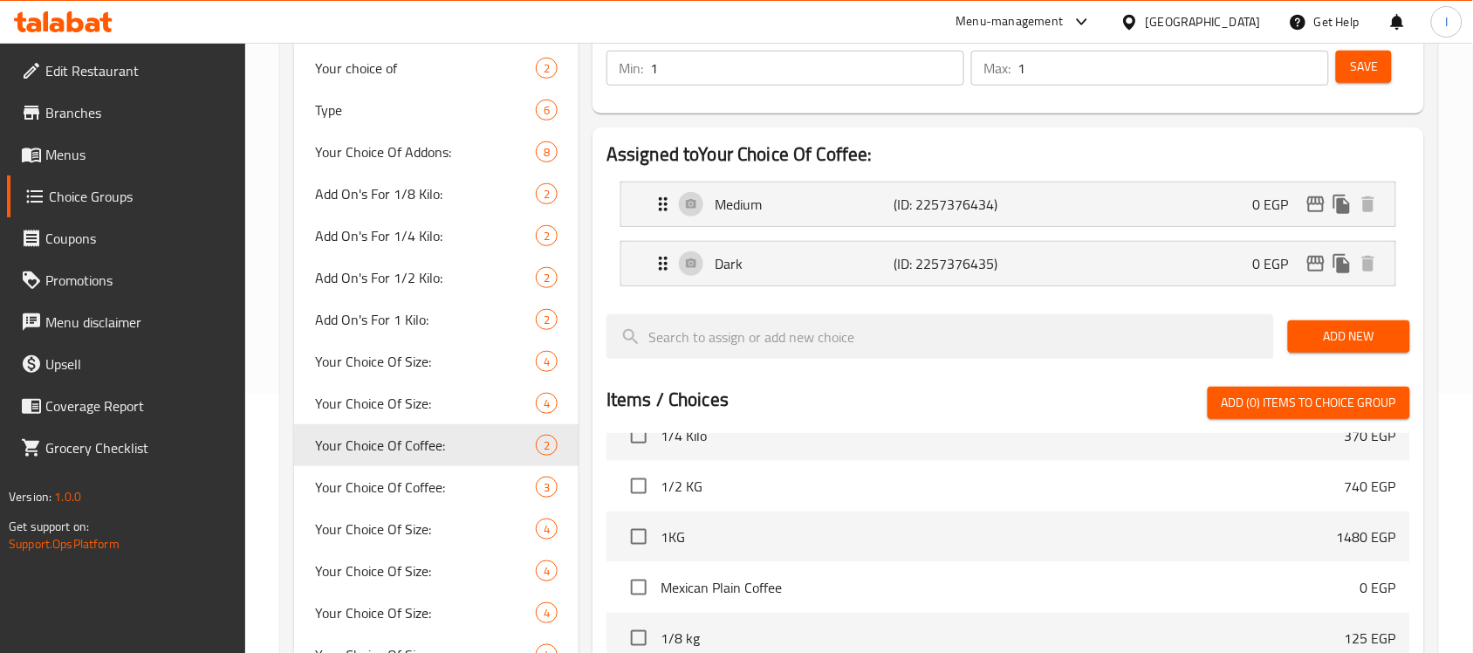
scroll to position [258, 0]
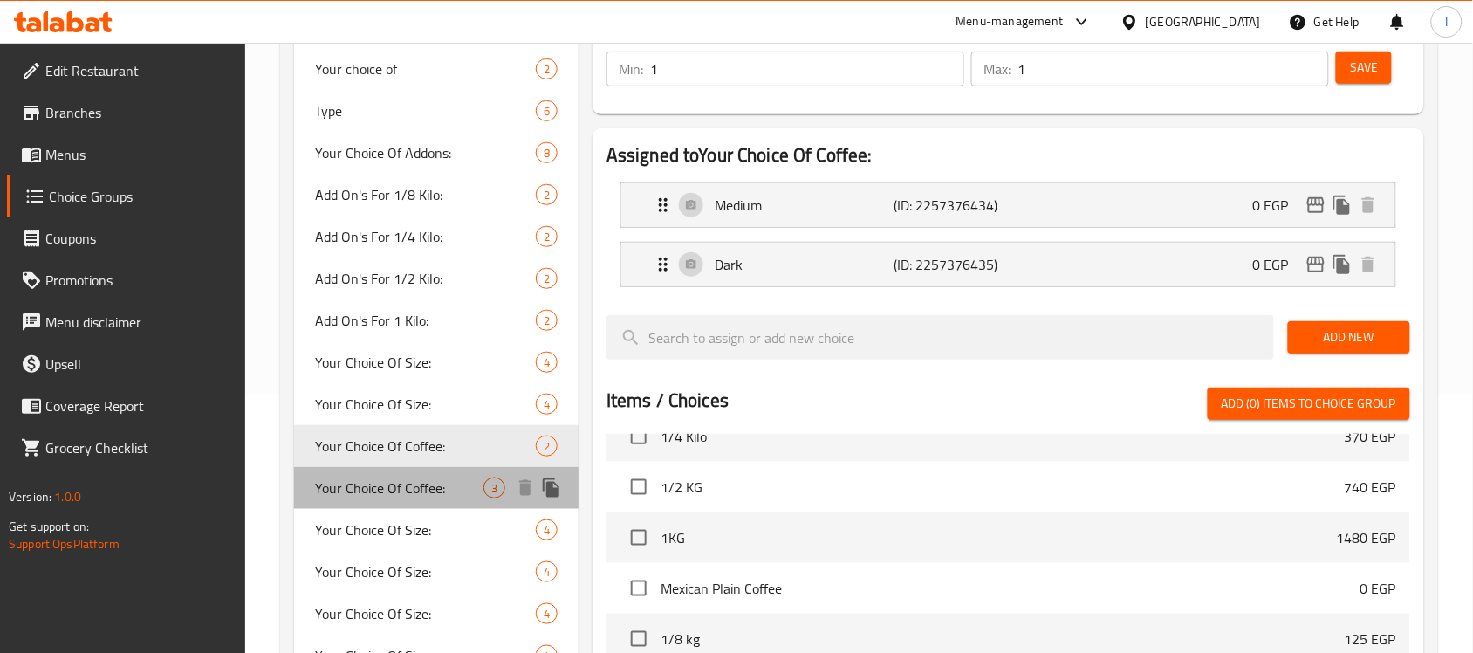
click at [354, 503] on div "Your Choice Of Coffee: 3" at bounding box center [436, 488] width 284 height 42
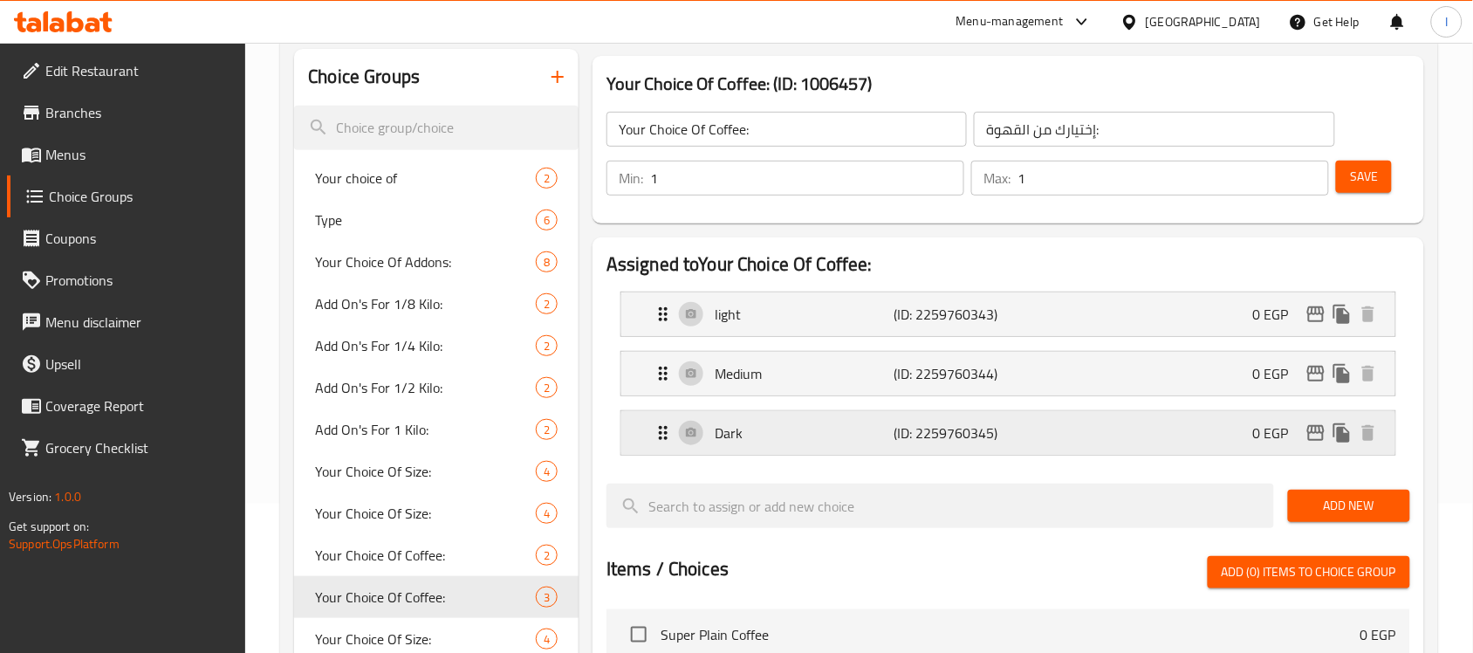
scroll to position [84, 0]
